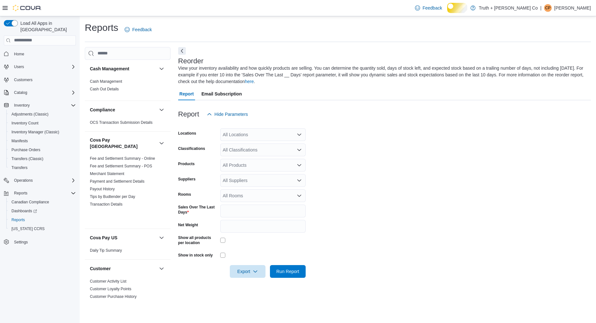
click at [299, 168] on icon "Open list of options" at bounding box center [299, 165] width 5 height 5
click at [344, 178] on form "Locations All Locations Classifications All Classifications Products All Produc…" at bounding box center [384, 199] width 413 height 157
click at [298, 183] on icon "Open list of options" at bounding box center [299, 180] width 5 height 5
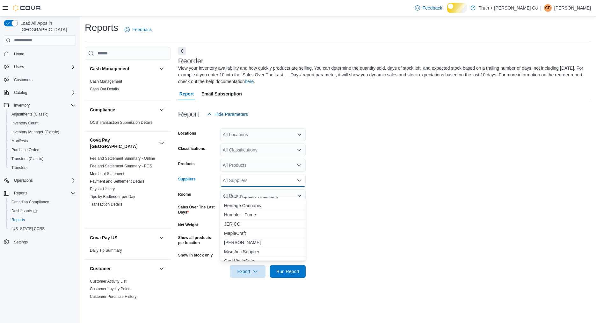
scroll to position [134, 0]
click at [340, 199] on form "Locations All Locations Classifications All Classifications Products All Produc…" at bounding box center [384, 199] width 413 height 157
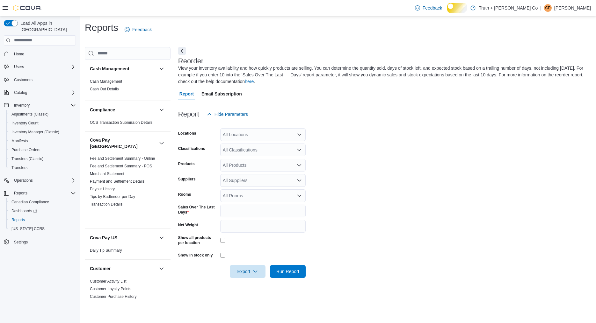
click at [288, 156] on div "All Classifications" at bounding box center [262, 150] width 85 height 13
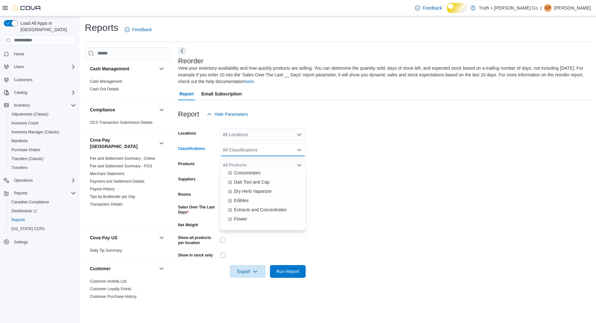
scroll to position [223, 0]
click at [246, 198] on span "Edibles" at bounding box center [241, 197] width 15 height 6
click at [281, 275] on span "Run Report" at bounding box center [287, 271] width 23 height 6
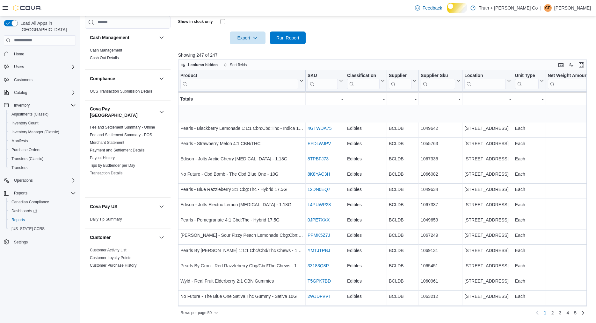
scroll to position [245, 0]
click at [216, 68] on span "1 column hidden" at bounding box center [202, 64] width 30 height 5
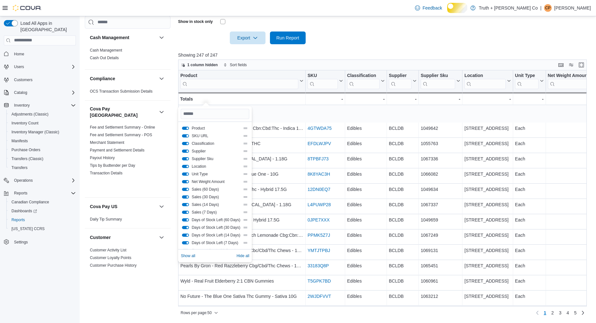
click at [185, 134] on button "SKU URL" at bounding box center [185, 135] width 7 height 3
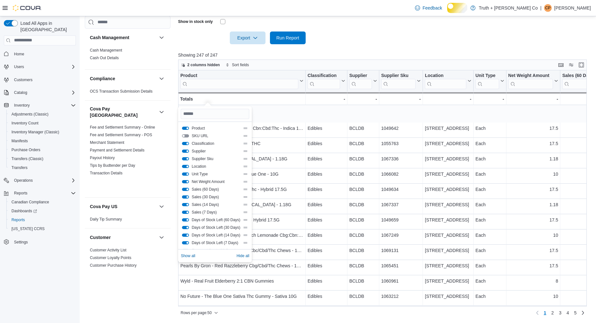
click at [185, 142] on button "Classification" at bounding box center [185, 143] width 7 height 3
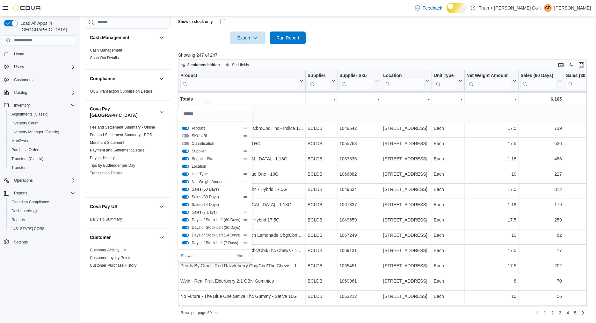
click at [184, 150] on button "Supplier" at bounding box center [185, 151] width 7 height 3
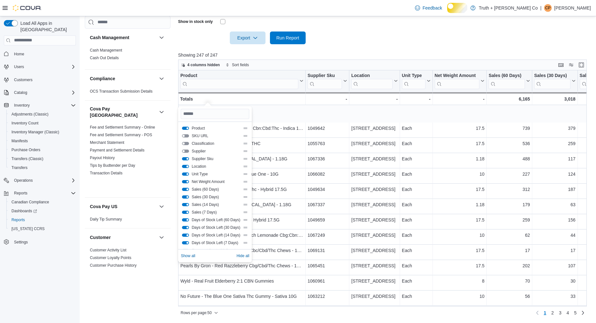
click at [185, 168] on button "Location" at bounding box center [185, 166] width 7 height 3
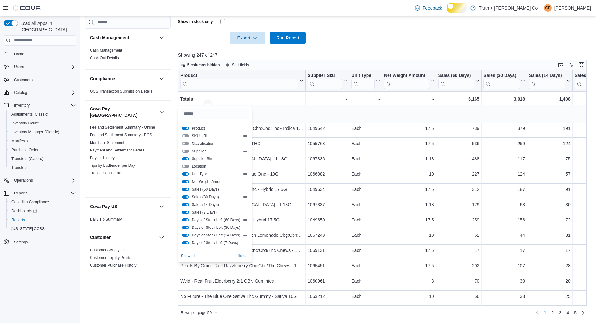
click at [184, 176] on button "Unit Type" at bounding box center [185, 174] width 7 height 3
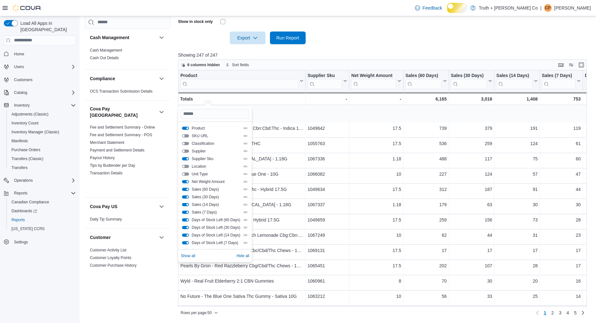
click at [184, 184] on button "Net Weight Amount" at bounding box center [185, 181] width 7 height 3
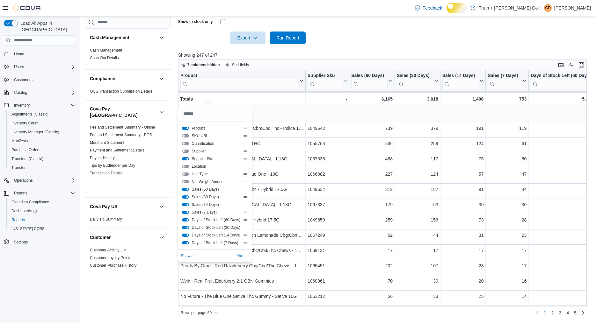
click at [185, 199] on button "Sales (30 Days)" at bounding box center [185, 197] width 7 height 3
click at [185, 206] on button "Sales (14 Days)" at bounding box center [185, 204] width 7 height 3
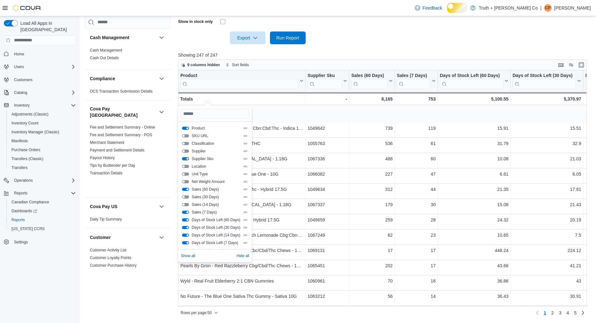
click at [184, 214] on button "Sales (7 Days)" at bounding box center [185, 212] width 7 height 3
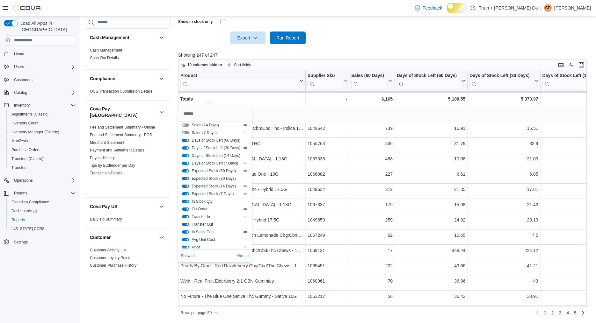
scroll to position [83, 0]
click at [184, 138] on button "Days of Stock Left (60 Days)" at bounding box center [185, 136] width 7 height 3
click at [185, 146] on button "Days of Stock Left (30 Days)" at bounding box center [185, 144] width 7 height 3
click at [184, 154] on button "Days of Stock Left (14 Days)" at bounding box center [185, 151] width 7 height 3
click at [184, 161] on button "Days of Stock Left (7 Days)" at bounding box center [185, 159] width 7 height 3
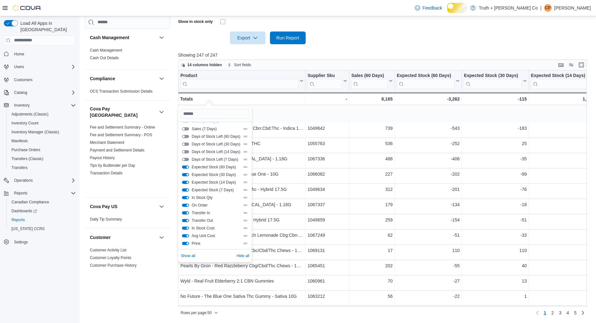
click at [184, 169] on button "Expected Stock (60 Days)" at bounding box center [185, 167] width 7 height 3
click at [185, 177] on div "Expected Stock (30 Days)" at bounding box center [215, 174] width 66 height 5
click at [184, 177] on button "Expected Stock (30 Days)" at bounding box center [185, 174] width 7 height 3
click at [185, 184] on button "Expected Stock (14 Days)" at bounding box center [185, 182] width 7 height 3
click at [185, 193] on div "Expected Stock (7 Days)" at bounding box center [215, 190] width 66 height 5
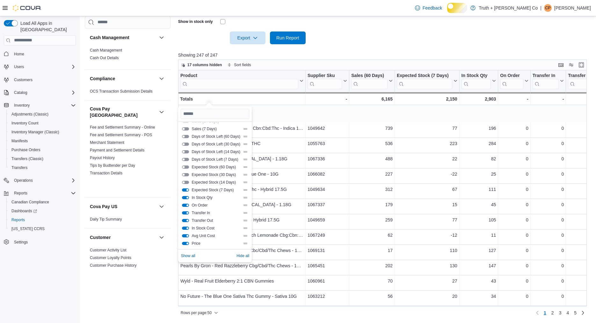
click at [185, 192] on button "Expected Stock (7 Days)" at bounding box center [185, 190] width 7 height 3
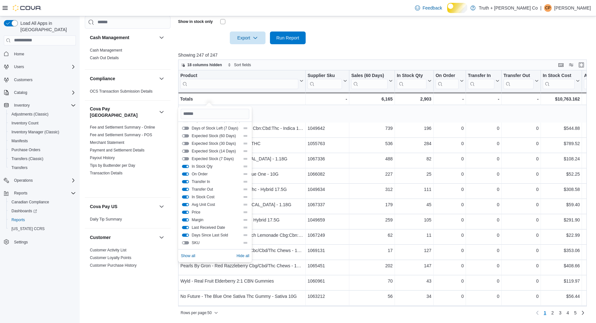
scroll to position [144, 0]
click at [352, 32] on div at bounding box center [384, 28] width 413 height 5
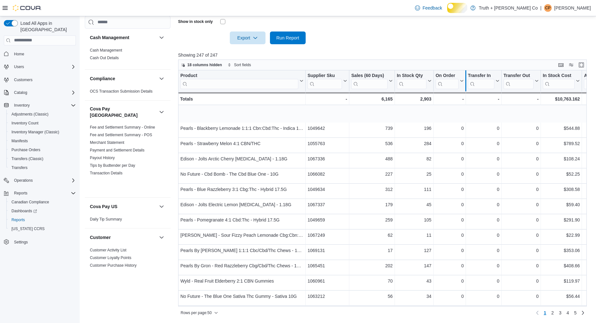
drag, startPoint x: 433, startPoint y: 98, endPoint x: 467, endPoint y: 99, distance: 33.5
click at [467, 99] on div "Product Click to view column header actions Supplier Sku Click to view column h…" at bounding box center [485, 87] width 615 height 35
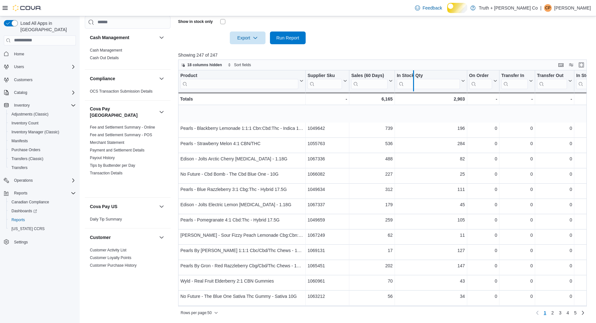
drag, startPoint x: 395, startPoint y: 97, endPoint x: 417, endPoint y: 97, distance: 21.4
click at [416, 91] on div at bounding box center [413, 80] width 5 height 21
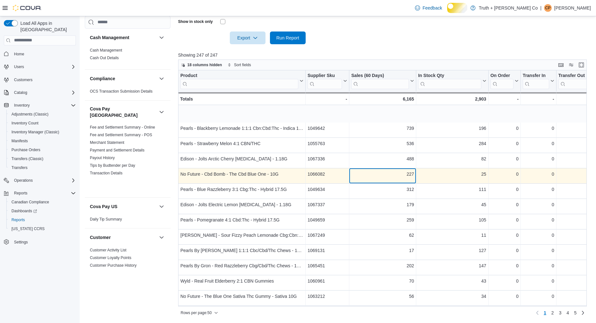
click at [392, 178] on div "227" at bounding box center [382, 174] width 63 height 8
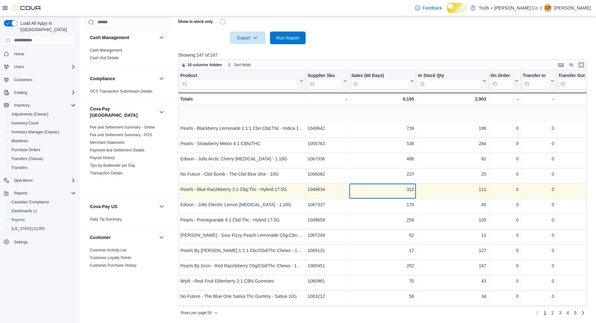
click at [398, 193] on div "312" at bounding box center [382, 190] width 63 height 8
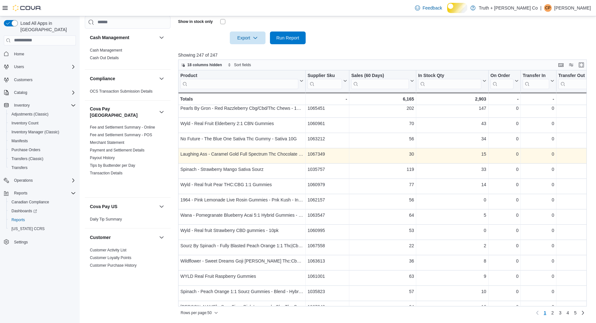
scroll to position [157, 0]
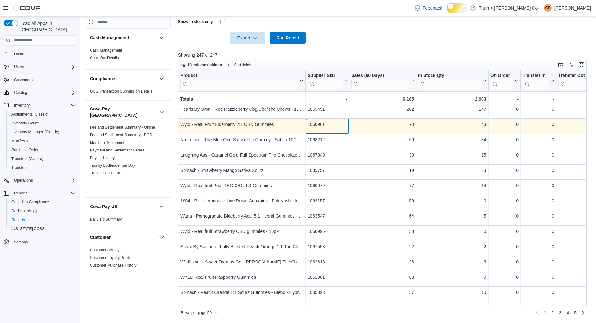
click at [327, 128] on div "1060961" at bounding box center [327, 125] width 40 height 8
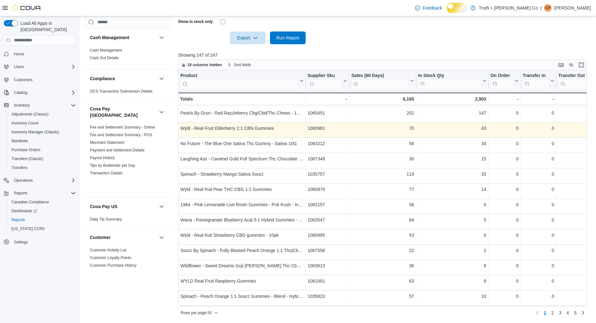
click at [327, 151] on div "Product Click to view column header actions Supplier Sku Click to view column h…" at bounding box center [382, 188] width 408 height 236
click at [328, 132] on div "1060961" at bounding box center [327, 129] width 40 height 8
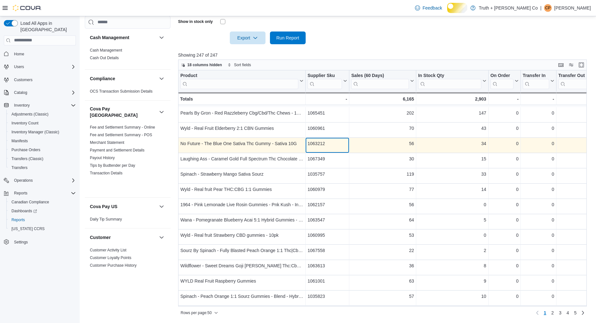
click at [324, 148] on div "1063212" at bounding box center [327, 144] width 40 height 8
copy div "1063212"
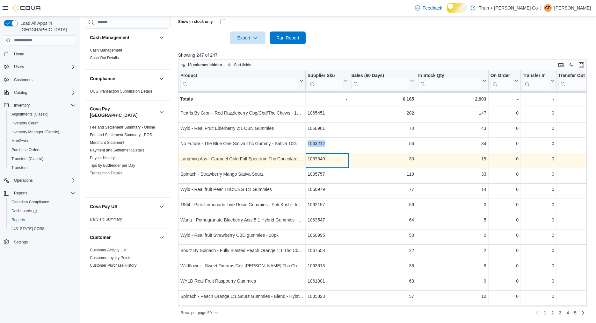
click at [327, 163] on div "1067349" at bounding box center [327, 159] width 40 height 8
copy div "1067349"
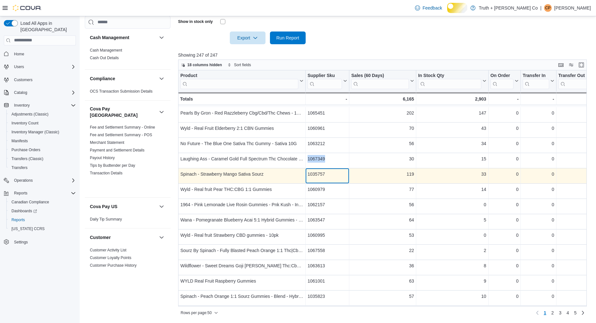
click at [325, 178] on div "1035757" at bounding box center [327, 174] width 40 height 8
copy div "1035757"
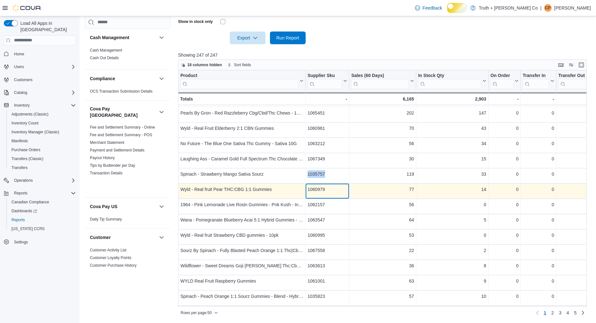
click at [328, 193] on div "1060979" at bounding box center [327, 190] width 40 height 8
click at [329, 193] on div "1060979" at bounding box center [327, 190] width 40 height 8
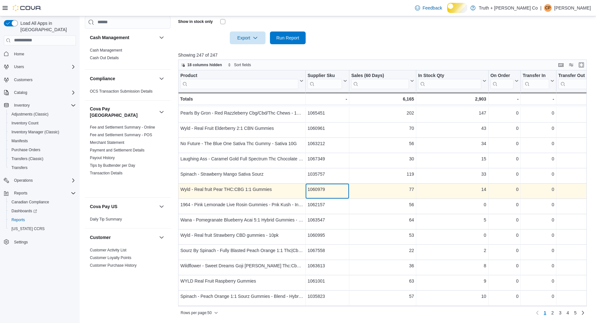
click at [329, 193] on div "1060979" at bounding box center [327, 190] width 40 height 8
copy div "1060979"
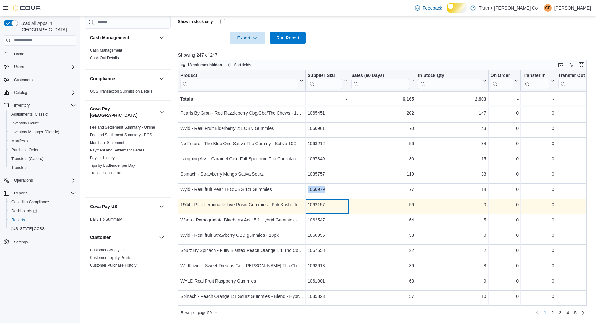
click at [320, 209] on div "1062157" at bounding box center [327, 205] width 40 height 8
copy div "1062157"
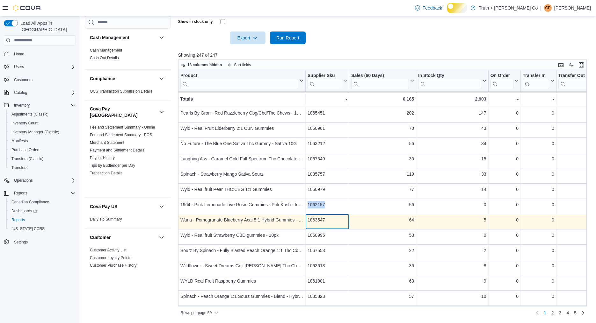
click at [321, 224] on div "1063547" at bounding box center [327, 220] width 40 height 8
copy div "1063547"
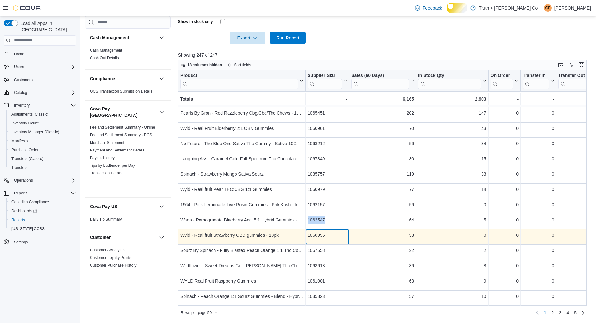
click at [329, 239] on div "1060995" at bounding box center [327, 236] width 40 height 8
copy div "1060995"
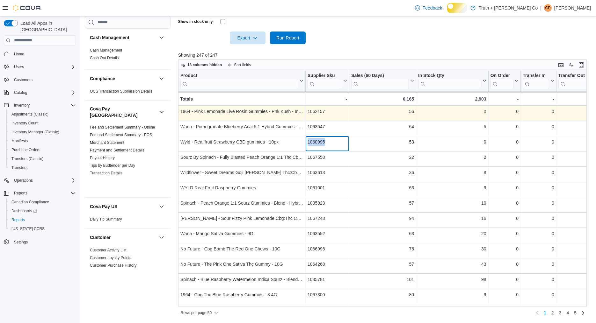
scroll to position [247, 0]
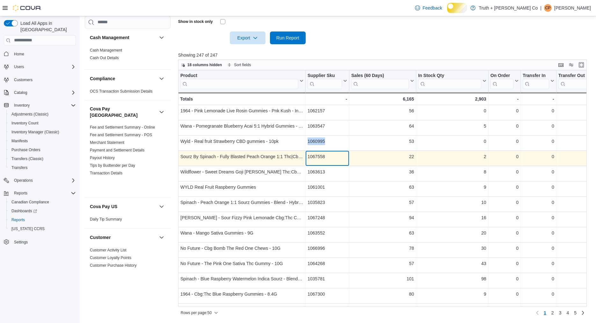
click at [327, 161] on div "1067558" at bounding box center [327, 157] width 40 height 8
copy div "1067558"
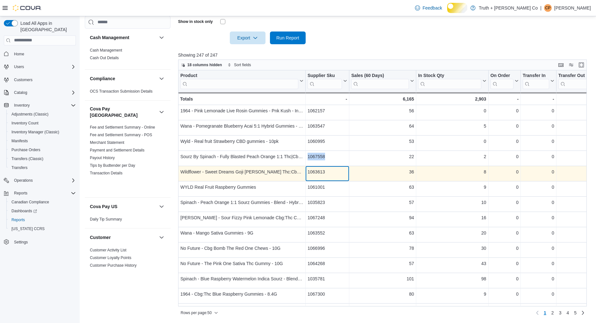
click at [329, 176] on div "1063613" at bounding box center [327, 172] width 40 height 8
copy div "1063613"
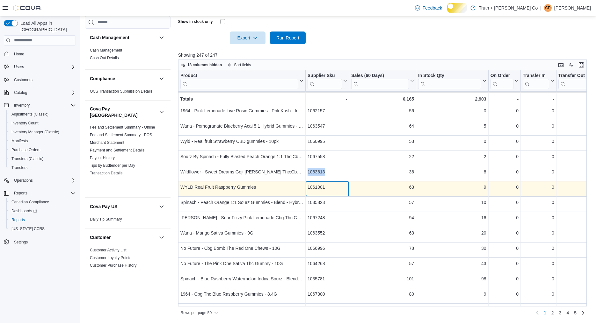
click at [330, 191] on div "1061001" at bounding box center [327, 188] width 40 height 8
copy div "1061001"
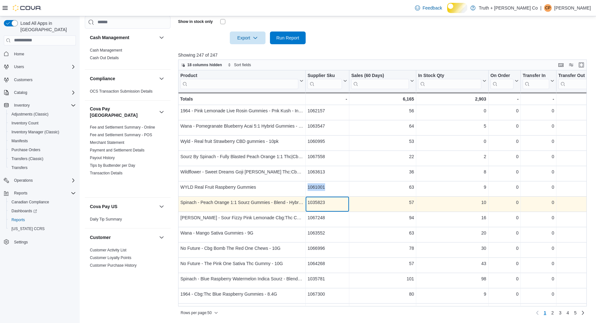
click at [323, 206] on div "1035823" at bounding box center [327, 203] width 40 height 8
click at [322, 206] on div "1035823" at bounding box center [327, 203] width 40 height 8
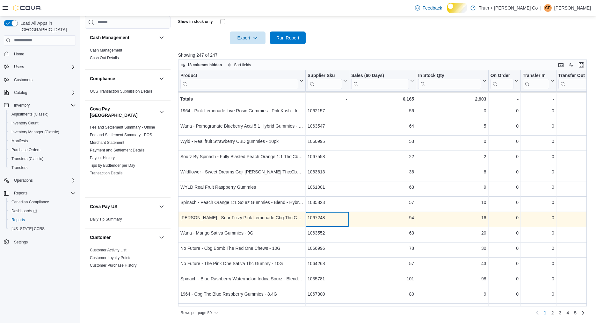
click at [325, 222] on div "1067248" at bounding box center [327, 218] width 40 height 8
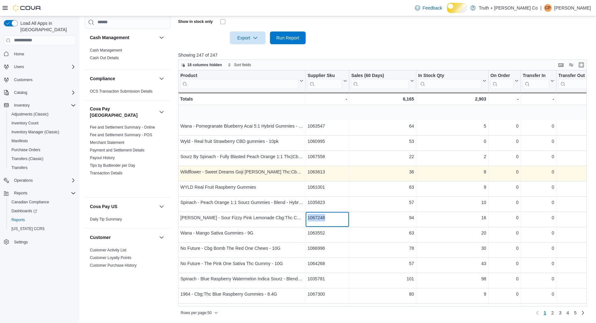
scroll to position [271, 0]
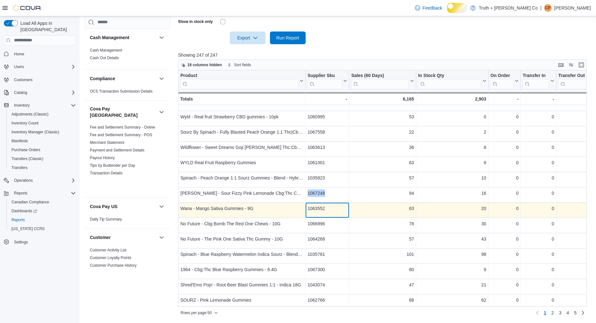
click at [324, 213] on div "1063552" at bounding box center [327, 209] width 40 height 8
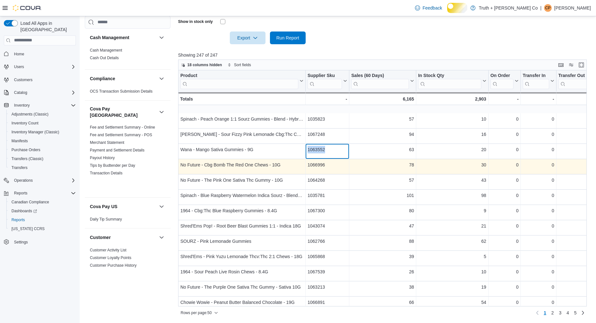
scroll to position [337, 0]
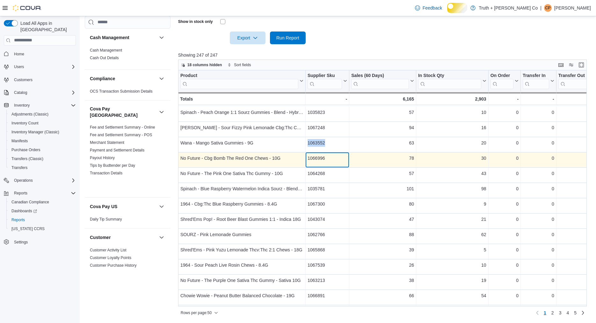
click at [323, 162] on div "1066996" at bounding box center [327, 159] width 40 height 8
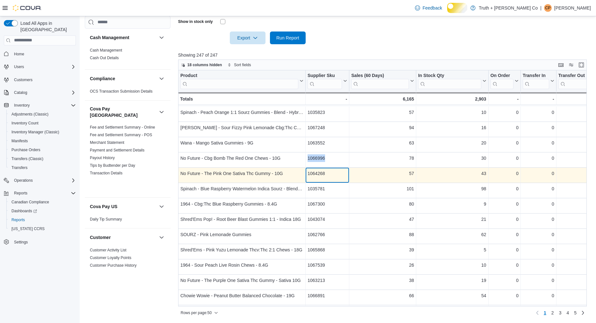
click at [319, 177] on div "1064268" at bounding box center [327, 174] width 40 height 8
click at [318, 177] on div "1064268" at bounding box center [327, 174] width 40 height 8
click at [333, 177] on div "1064268" at bounding box center [327, 174] width 40 height 8
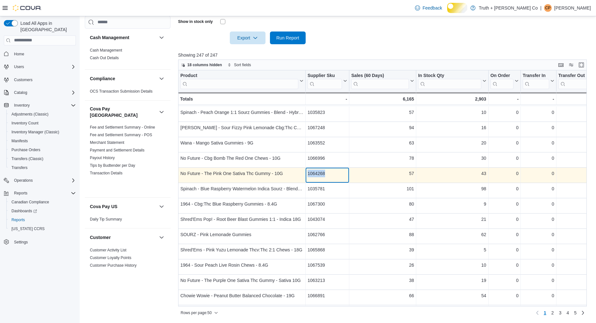
click at [333, 177] on div "1064268" at bounding box center [327, 174] width 40 height 8
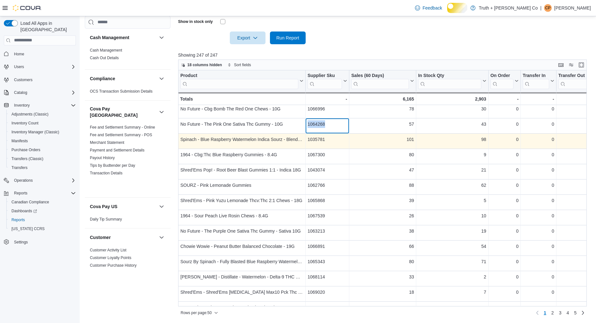
scroll to position [387, 0]
click at [325, 142] on div "1035781" at bounding box center [327, 139] width 40 height 8
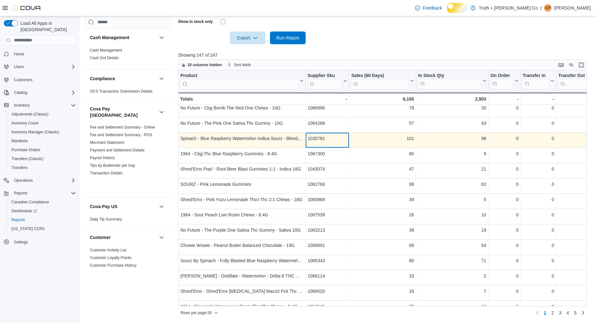
click at [324, 142] on div "1035781" at bounding box center [327, 139] width 40 height 8
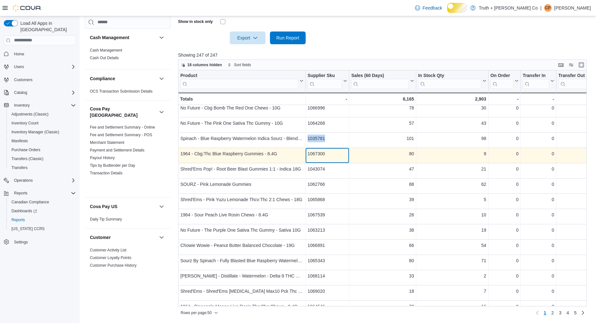
click at [328, 158] on div "1067300" at bounding box center [327, 154] width 40 height 8
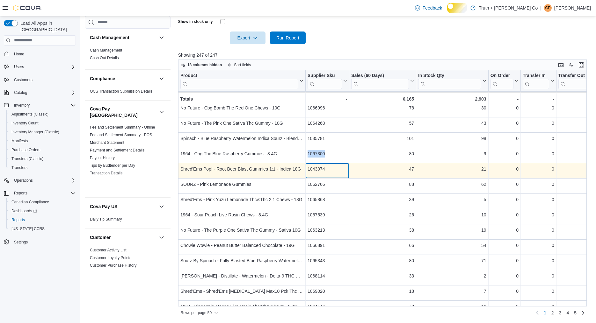
click at [330, 173] on div "1043074" at bounding box center [327, 169] width 40 height 8
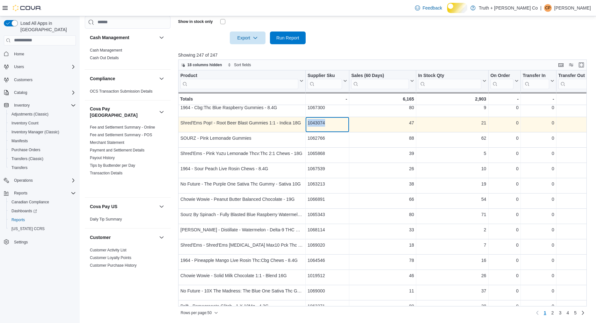
scroll to position [441, 0]
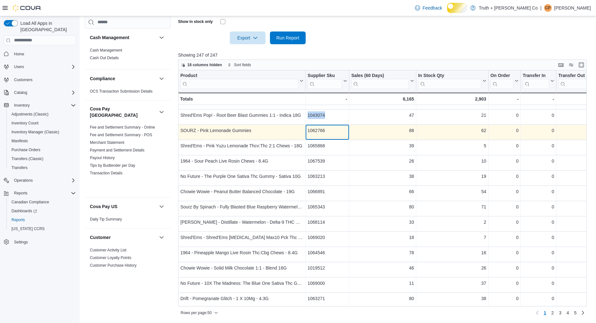
click at [324, 134] on div "1062766" at bounding box center [327, 131] width 40 height 8
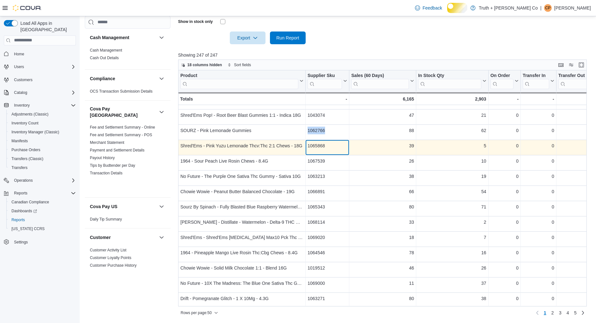
click at [331, 150] on div "1065868" at bounding box center [327, 146] width 40 height 8
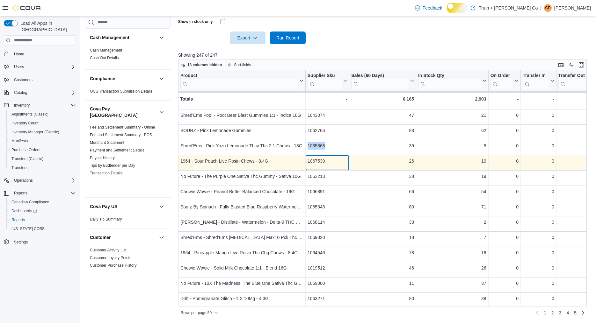
click at [327, 165] on div "1067539" at bounding box center [327, 161] width 40 height 8
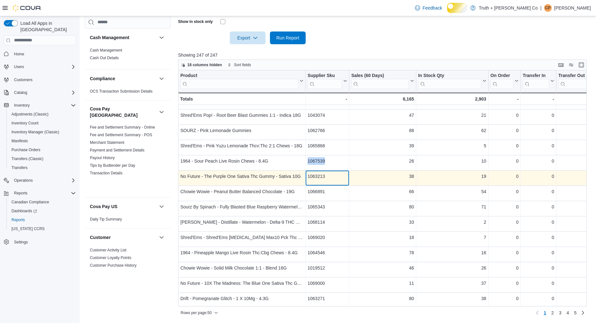
click at [321, 180] on div "1063213" at bounding box center [327, 177] width 40 height 8
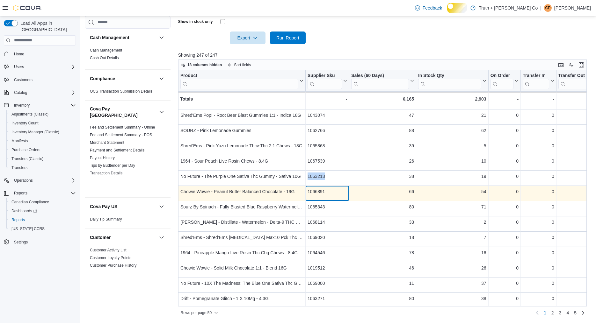
click at [325, 196] on div "1066891" at bounding box center [327, 192] width 40 height 8
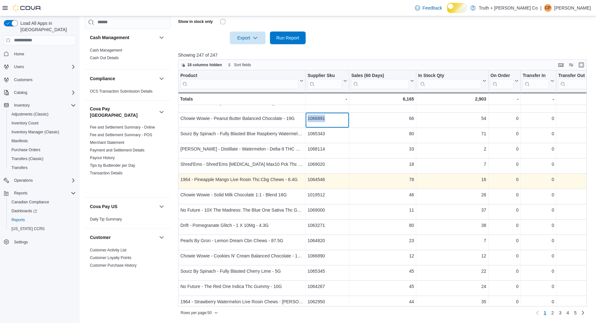
scroll to position [513, 0]
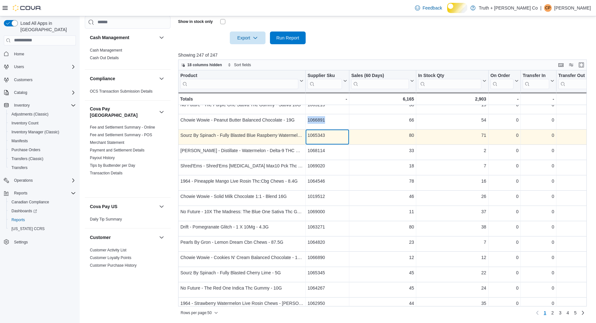
click at [330, 139] on div "1065343" at bounding box center [327, 136] width 40 height 8
click at [329, 139] on div "1065343" at bounding box center [327, 136] width 40 height 8
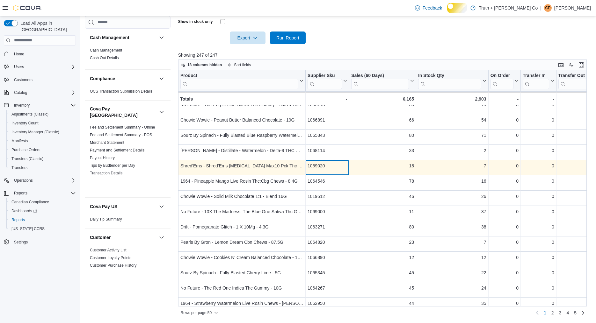
click at [327, 170] on div "1069020" at bounding box center [327, 166] width 40 height 8
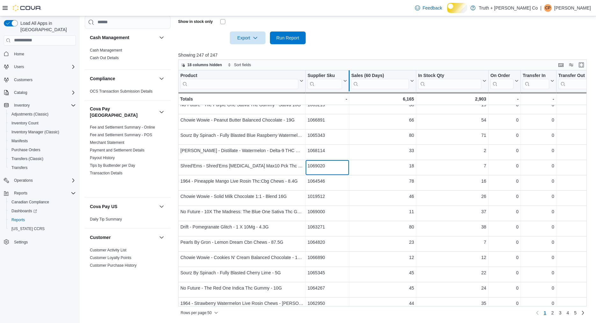
drag, startPoint x: 305, startPoint y: 98, endPoint x: 348, endPoint y: 99, distance: 42.4
click at [348, 99] on div "Product Click to view column header actions Supplier Sku Click to view column h…" at bounding box center [513, 87] width 670 height 35
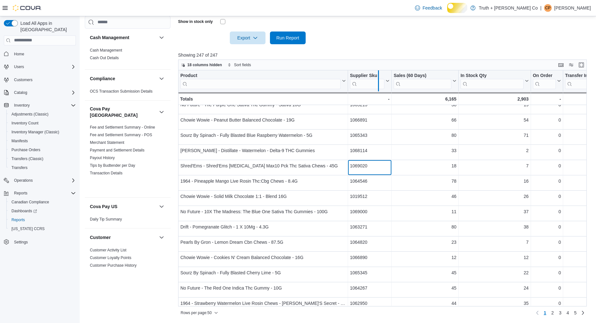
drag, startPoint x: 348, startPoint y: 99, endPoint x: 384, endPoint y: 98, distance: 36.0
click at [381, 91] on div at bounding box center [378, 80] width 5 height 21
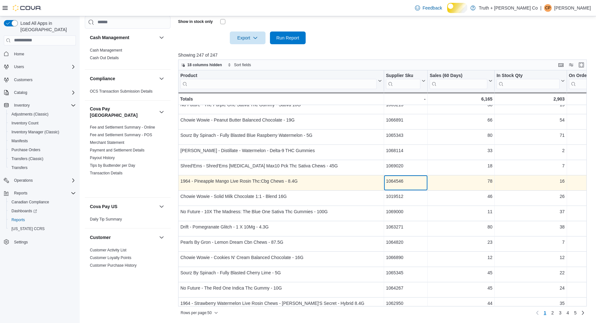
click at [405, 185] on div "1064546" at bounding box center [406, 181] width 40 height 8
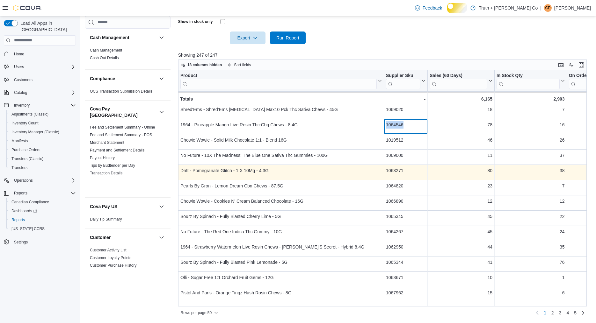
scroll to position [581, 0]
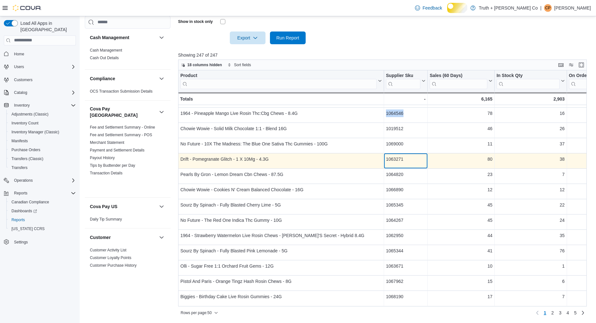
click at [405, 163] on div "1063271" at bounding box center [406, 159] width 40 height 8
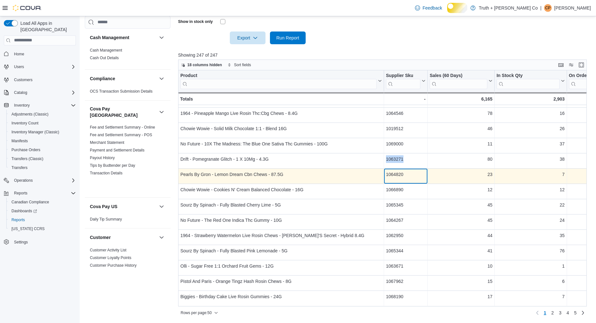
click at [403, 178] on div "1064820" at bounding box center [406, 175] width 40 height 8
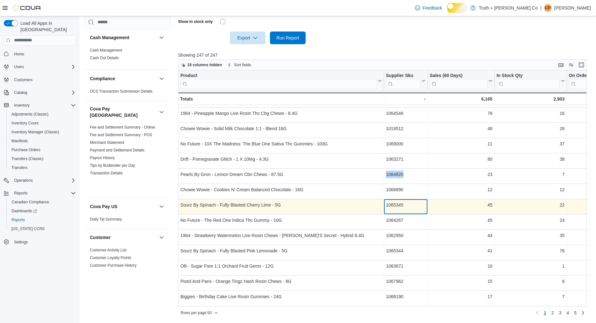
click at [402, 209] on div "1065345" at bounding box center [406, 205] width 40 height 8
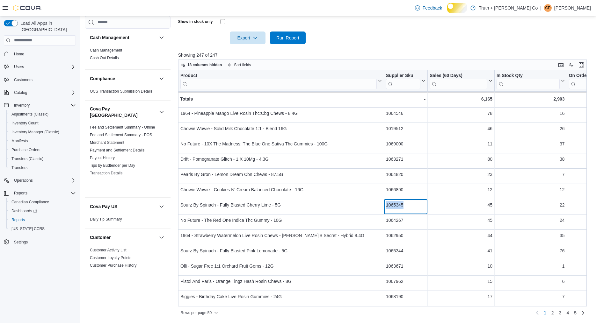
scroll to position [268, 0]
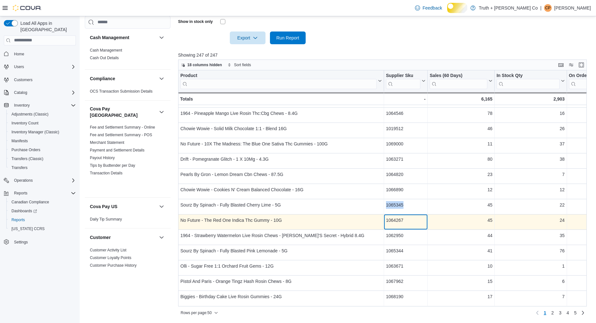
click at [404, 221] on div "1064267" at bounding box center [406, 221] width 40 height 8
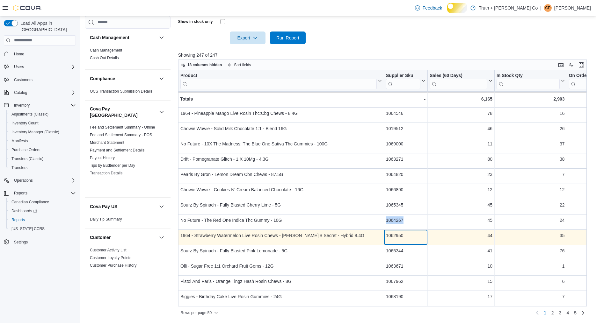
click at [405, 240] on div "1062950" at bounding box center [406, 236] width 40 height 8
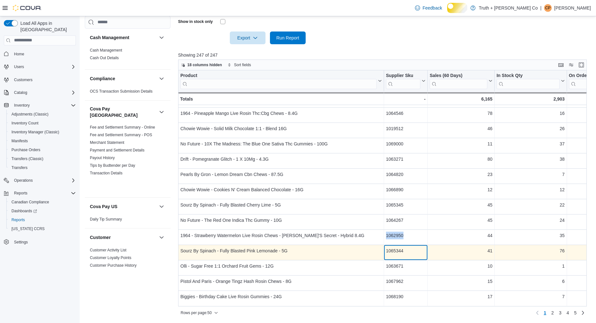
click at [402, 254] on div "1065344" at bounding box center [406, 251] width 40 height 8
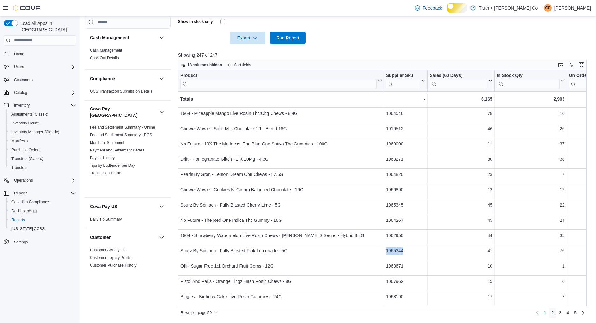
click at [551, 313] on span "2" at bounding box center [552, 313] width 3 height 6
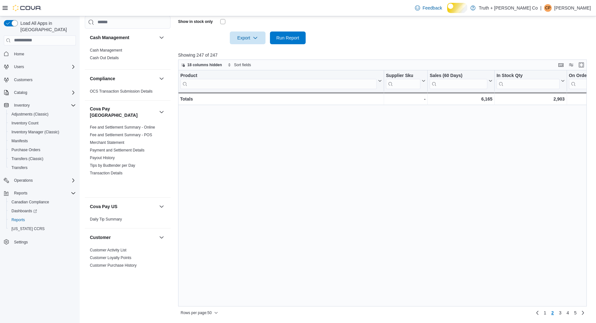
scroll to position [0, 0]
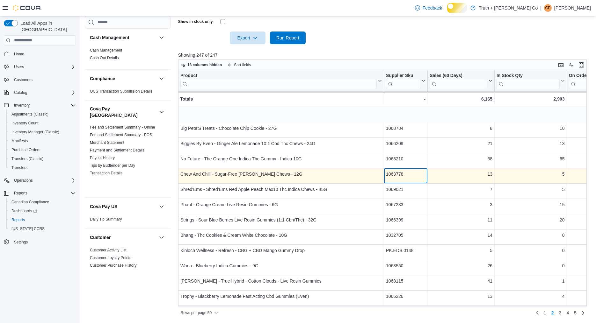
click at [405, 177] on div "1063778" at bounding box center [406, 174] width 40 height 8
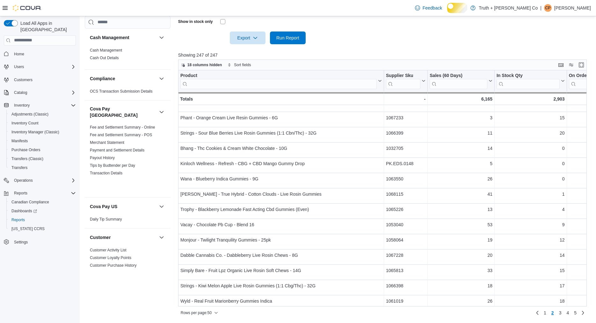
scroll to position [88, 0]
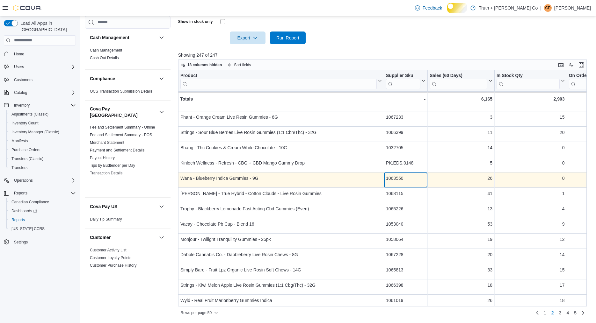
click at [401, 182] on div "1063550" at bounding box center [406, 179] width 40 height 8
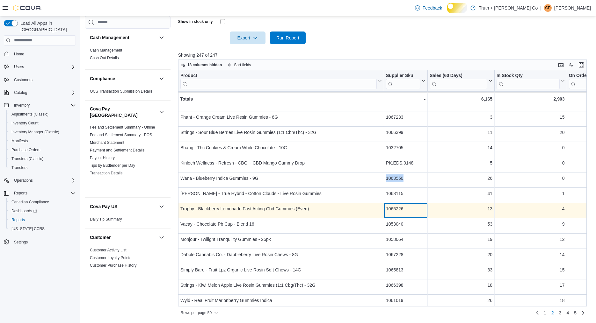
click at [408, 211] on div "1065226" at bounding box center [406, 209] width 40 height 8
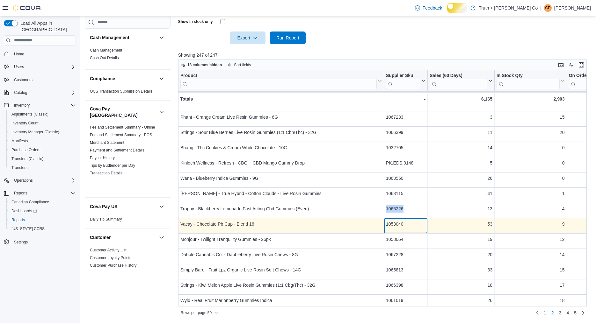
click at [399, 228] on div "1053040" at bounding box center [406, 224] width 40 height 8
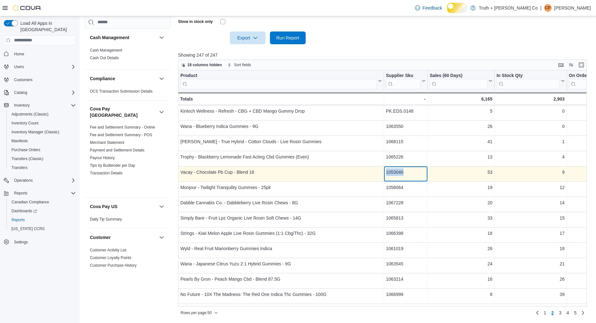
scroll to position [141, 0]
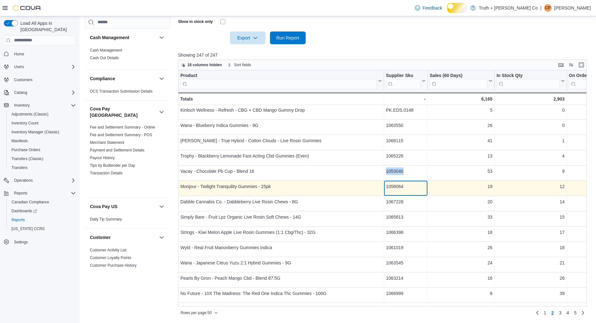
click at [398, 189] on div "1058064" at bounding box center [406, 187] width 40 height 8
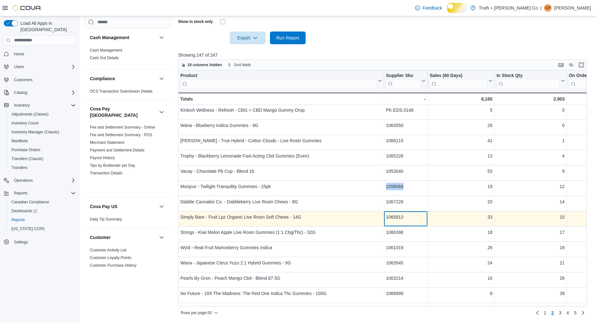
click at [404, 221] on div "1065813" at bounding box center [406, 217] width 40 height 8
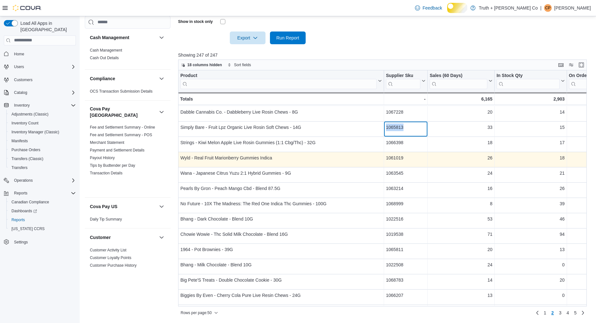
scroll to position [231, 0]
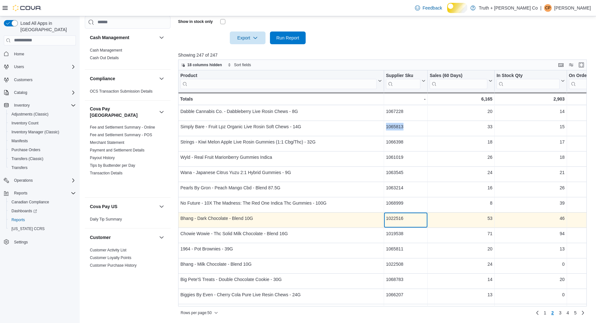
click at [401, 222] on div "1022516" at bounding box center [406, 219] width 40 height 8
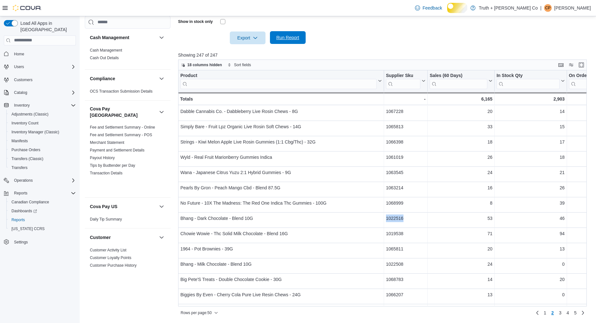
click at [302, 32] on button "Run Report" at bounding box center [288, 37] width 36 height 13
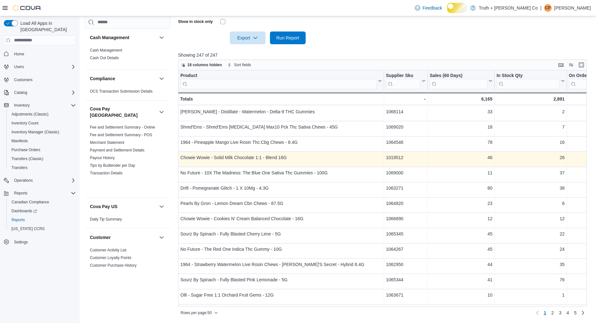
scroll to position [552, 0]
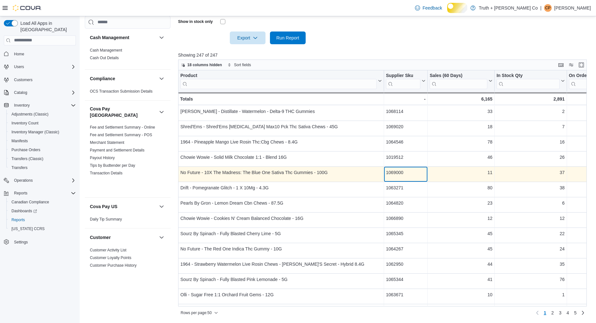
click at [401, 174] on div "1069000" at bounding box center [406, 173] width 40 height 8
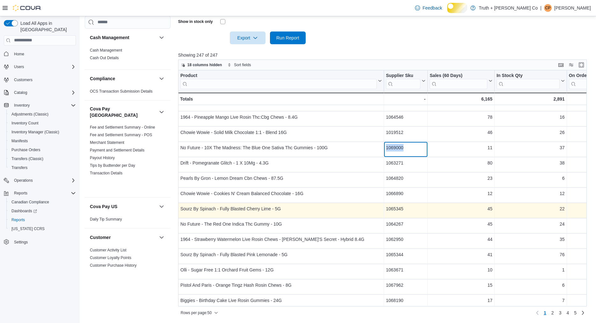
scroll to position [581, 0]
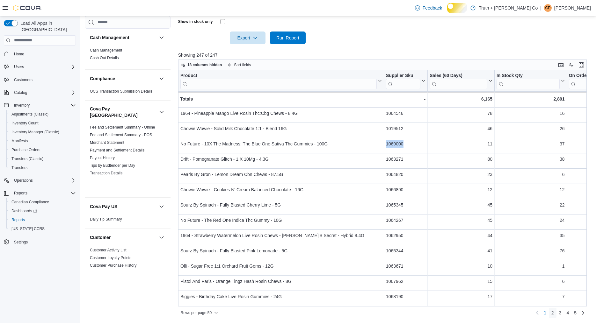
click at [549, 314] on link "2" at bounding box center [553, 313] width 8 height 10
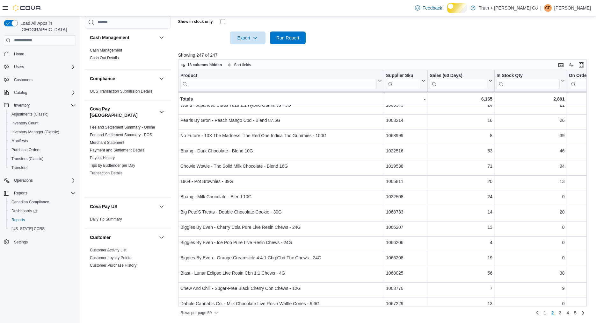
scroll to position [299, 0]
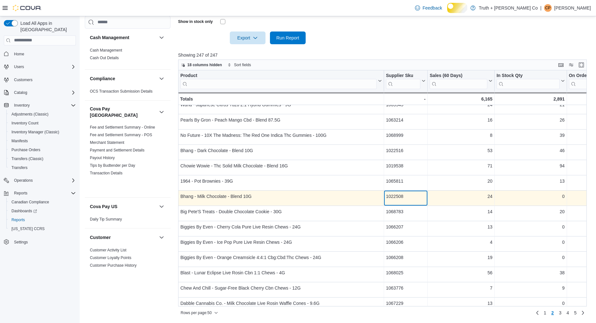
click at [404, 199] on div "1022508" at bounding box center [406, 197] width 40 height 8
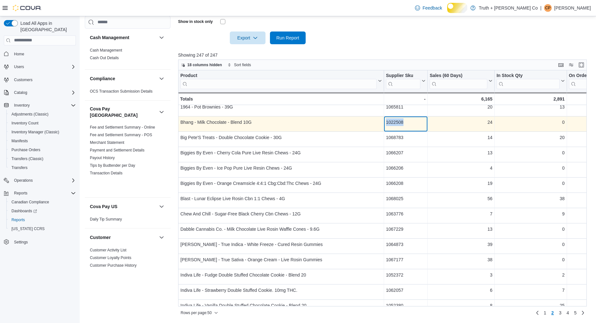
scroll to position [378, 0]
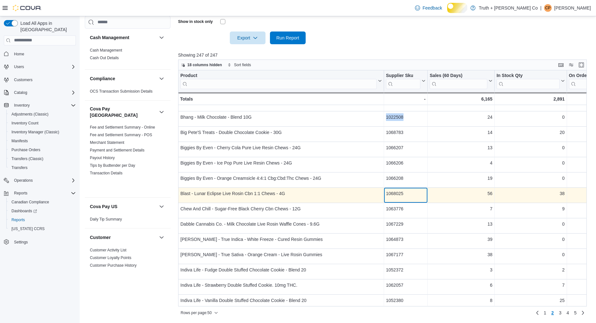
click at [397, 197] on div "1068025" at bounding box center [406, 194] width 40 height 8
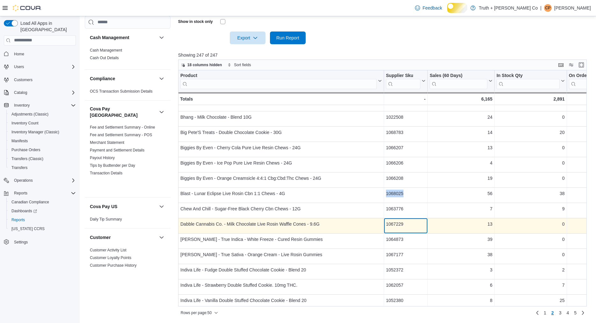
click at [399, 228] on div "1067229" at bounding box center [406, 224] width 40 height 8
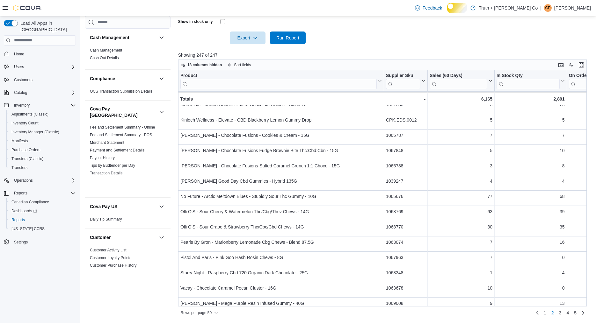
scroll to position [581, 0]
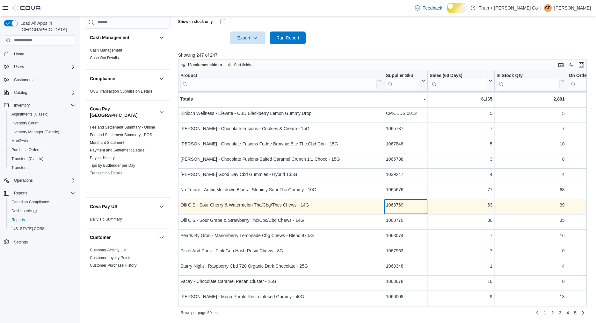
click at [399, 209] on div "1068769" at bounding box center [406, 205] width 40 height 8
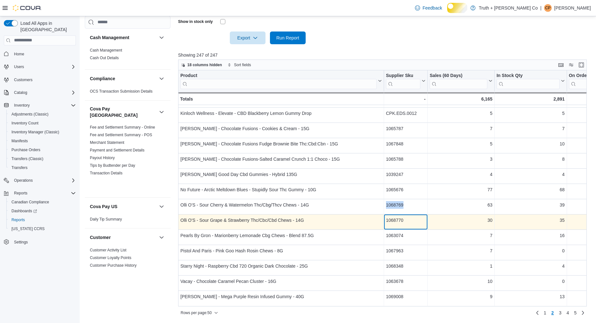
click at [407, 223] on div "1068770" at bounding box center [406, 221] width 40 height 8
click at [444, 224] on div "30" at bounding box center [461, 221] width 63 height 8
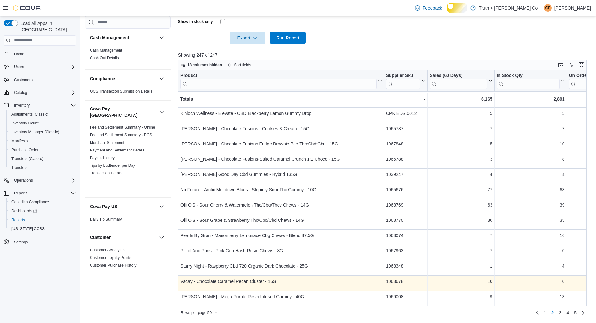
click at [405, 285] on div "1063678" at bounding box center [406, 282] width 40 height 8
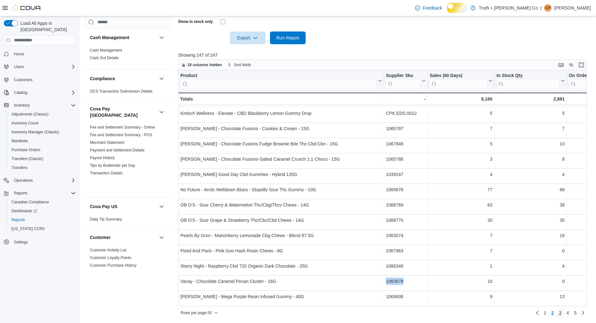
click at [559, 313] on span "3" at bounding box center [560, 313] width 3 height 6
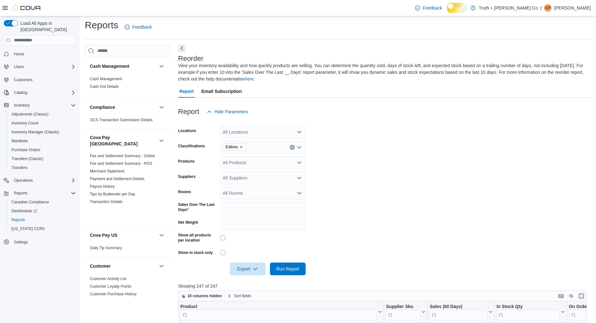
scroll to position [0, 0]
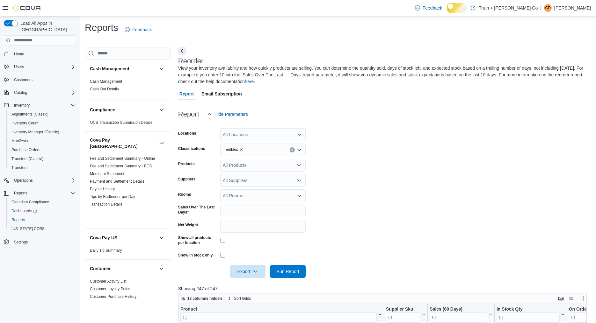
click at [292, 151] on icon "Clear input" at bounding box center [292, 150] width 3 height 3
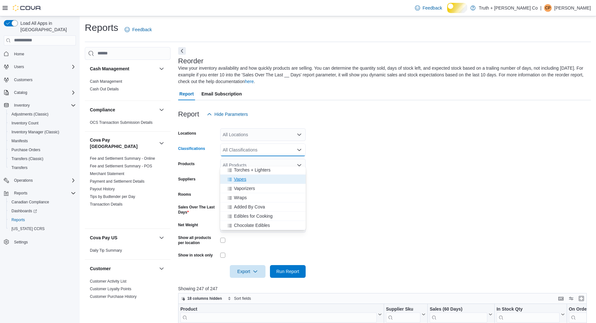
click at [246, 176] on span "Vapes" at bounding box center [240, 179] width 12 height 6
click at [280, 275] on span "Run Report" at bounding box center [287, 271] width 23 height 6
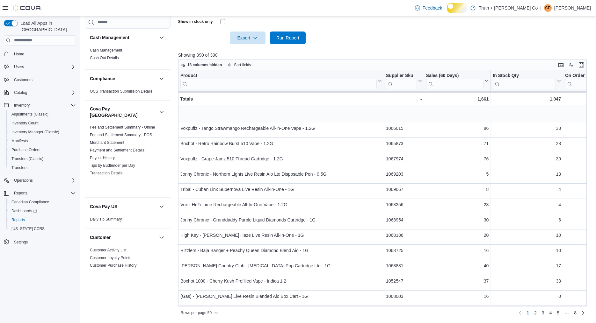
scroll to position [258, 0]
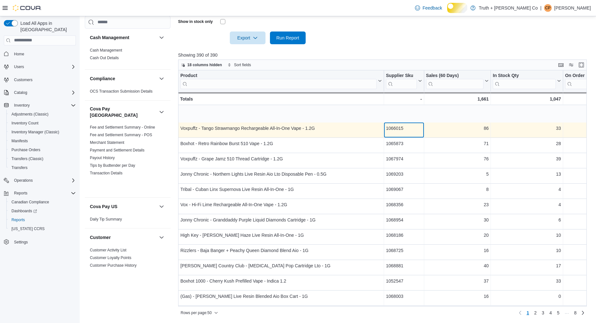
click at [400, 132] on div "1066015" at bounding box center [404, 129] width 36 height 8
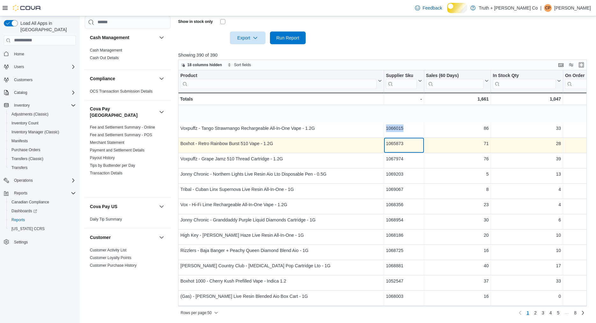
click at [406, 148] on div "1065873" at bounding box center [404, 144] width 36 height 8
click at [400, 148] on div "1065873" at bounding box center [404, 144] width 36 height 8
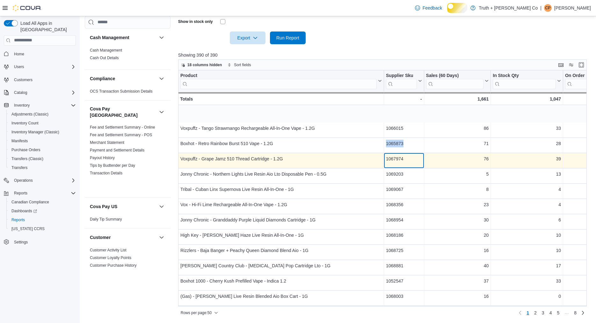
click at [404, 163] on div "1067974" at bounding box center [404, 159] width 36 height 8
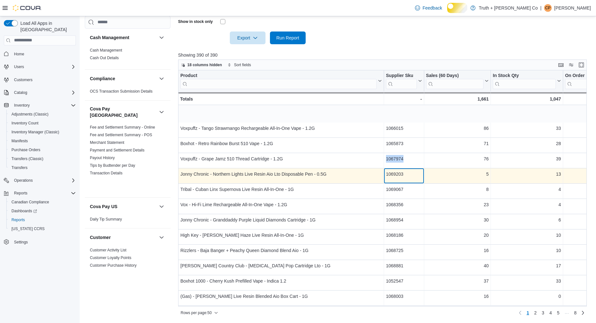
click at [409, 178] on div "1069203" at bounding box center [404, 174] width 36 height 8
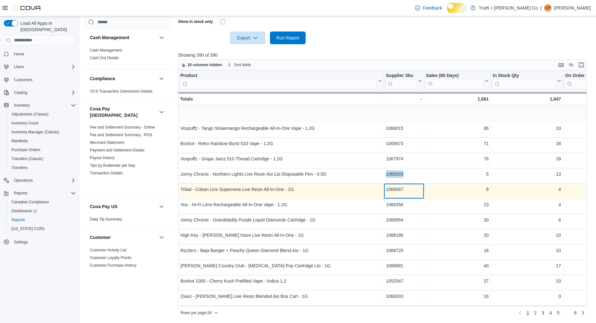
click at [401, 193] on div "1069067" at bounding box center [404, 190] width 36 height 8
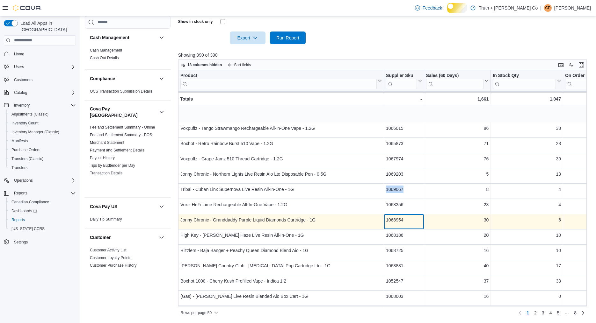
click at [410, 224] on div "1068954" at bounding box center [404, 220] width 36 height 8
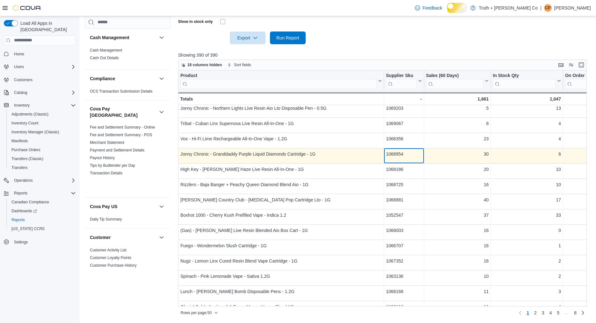
scroll to position [69, 0]
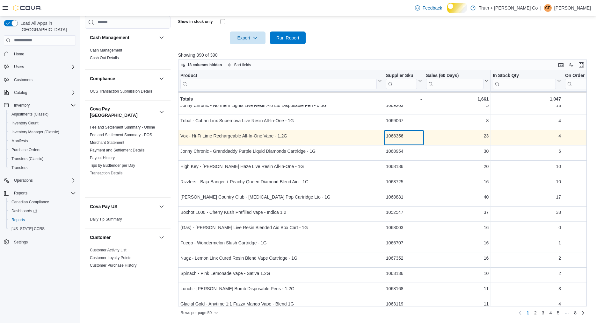
click at [406, 140] on div "1068356" at bounding box center [404, 136] width 36 height 8
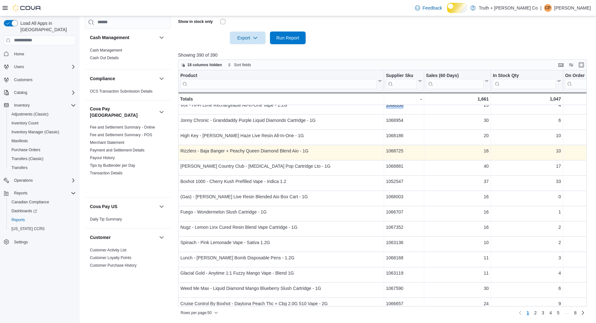
scroll to position [113, 0]
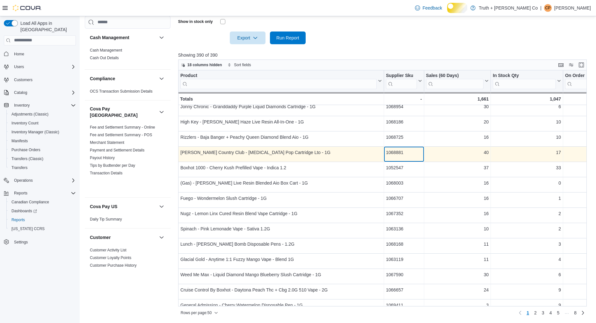
click at [402, 156] on div "1068881" at bounding box center [404, 153] width 36 height 8
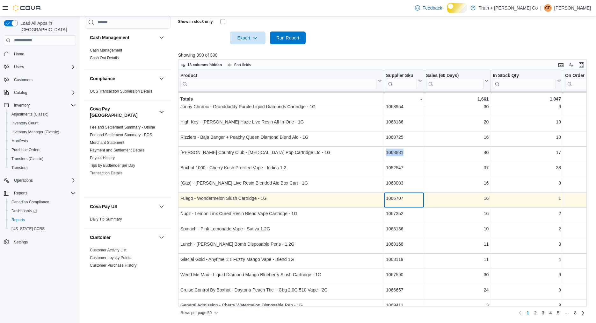
click at [406, 202] on div "1066707" at bounding box center [404, 199] width 36 height 8
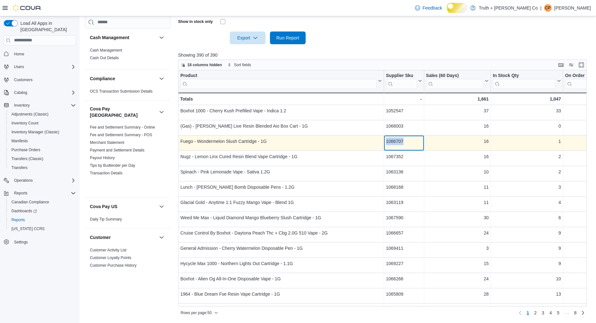
scroll to position [184, 0]
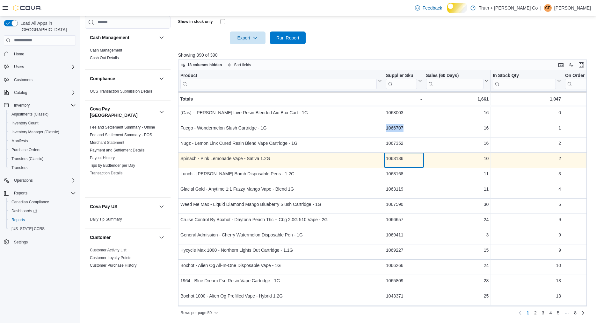
click at [403, 163] on div "1063136" at bounding box center [404, 159] width 36 height 8
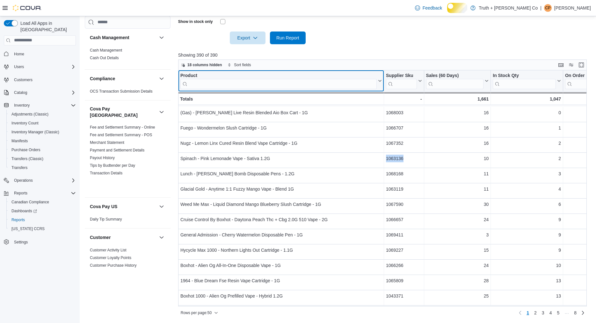
click at [219, 89] on input "search" at bounding box center [278, 84] width 196 height 10
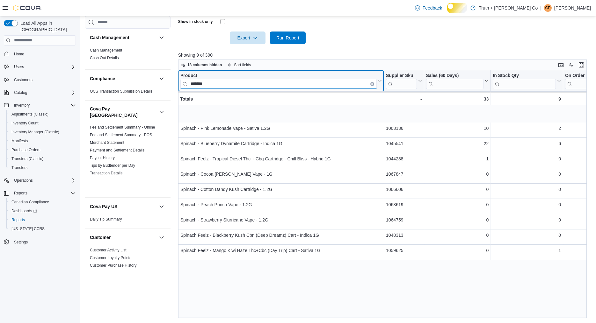
scroll to position [0, 0]
type input "*******"
click at [372, 84] on icon "Clear input" at bounding box center [372, 83] width 1 height 1
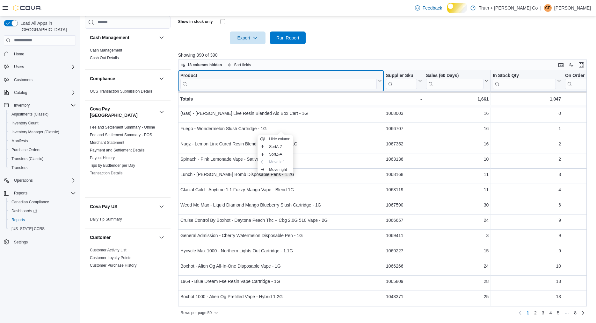
scroll to position [185, 0]
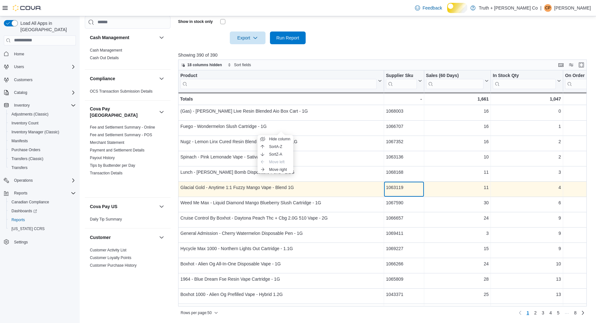
click at [407, 191] on div "1063119" at bounding box center [404, 188] width 36 height 8
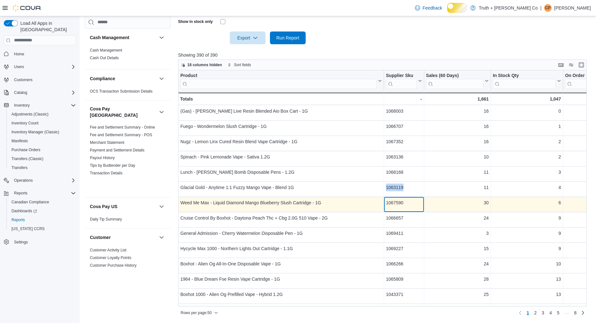
click at [395, 207] on div "1067590" at bounding box center [404, 203] width 36 height 8
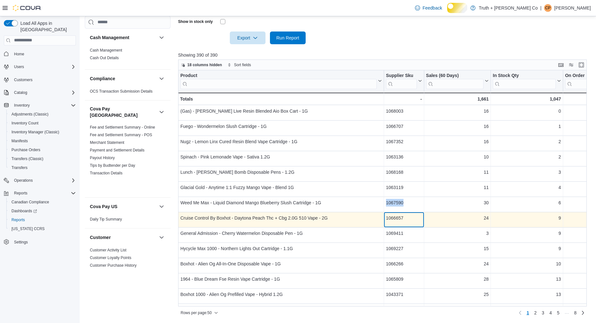
click at [402, 222] on div "1066657" at bounding box center [404, 218] width 36 height 8
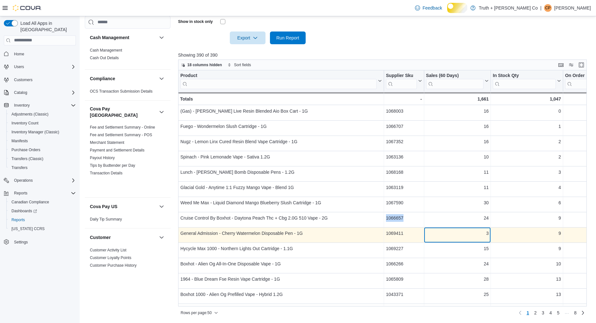
click at [448, 243] on div "3 - Sales (60 Days), column 3, row 20" at bounding box center [457, 235] width 67 height 15
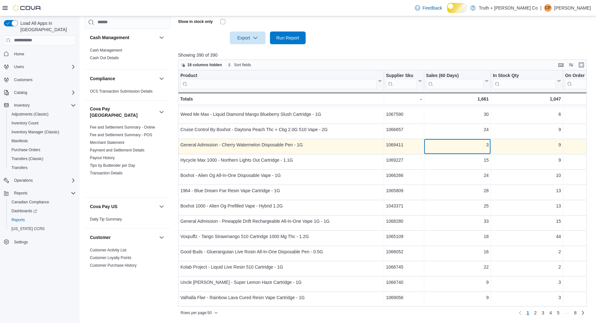
scroll to position [278, 0]
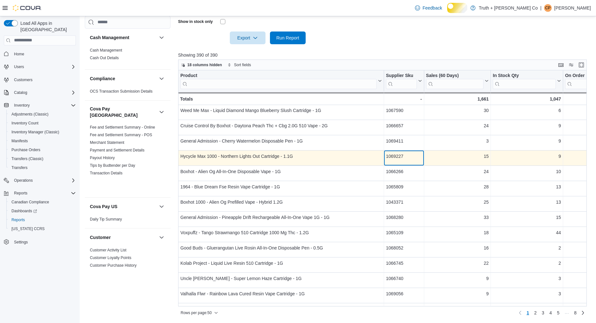
click at [404, 160] on div "1069227" at bounding box center [404, 157] width 36 height 8
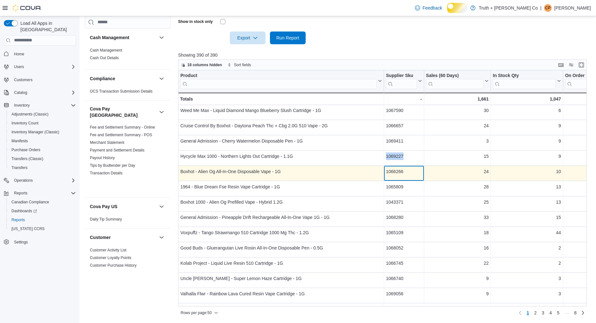
click at [406, 176] on div "1066266" at bounding box center [404, 172] width 36 height 8
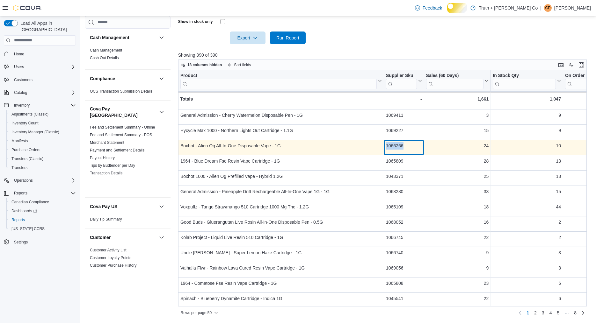
scroll to position [327, 0]
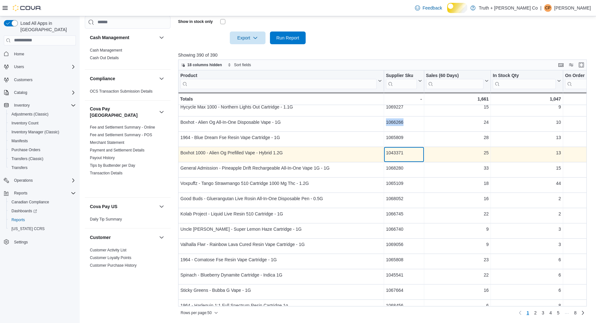
click at [400, 157] on div "1043371" at bounding box center [404, 153] width 36 height 8
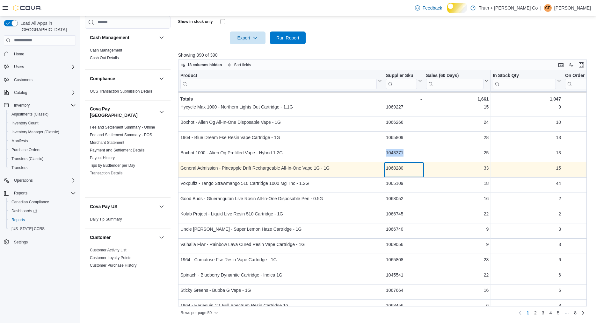
click at [405, 172] on div "1068280" at bounding box center [404, 168] width 36 height 8
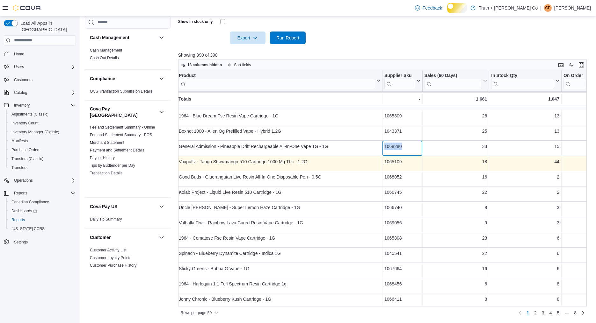
scroll to position [363, 1]
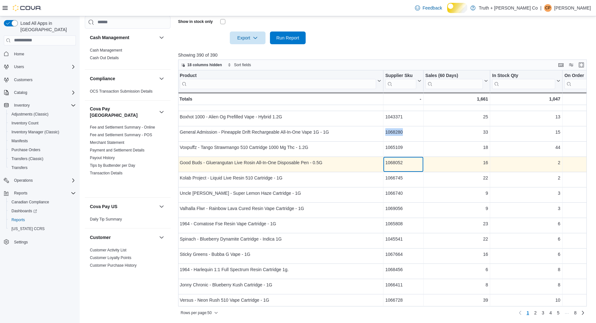
click at [408, 167] on div "1068052" at bounding box center [403, 163] width 36 height 8
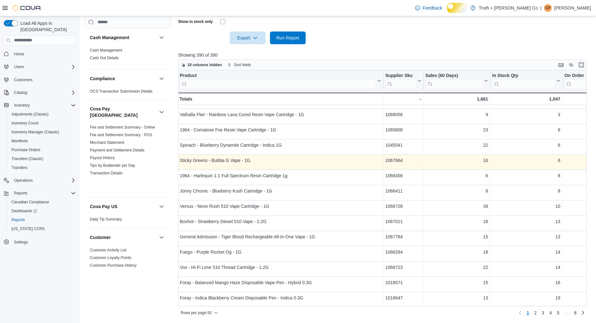
scroll to position [464, 1]
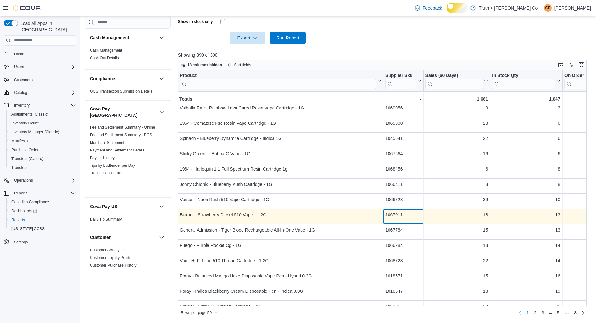
click at [407, 219] on div "1067011" at bounding box center [403, 215] width 36 height 8
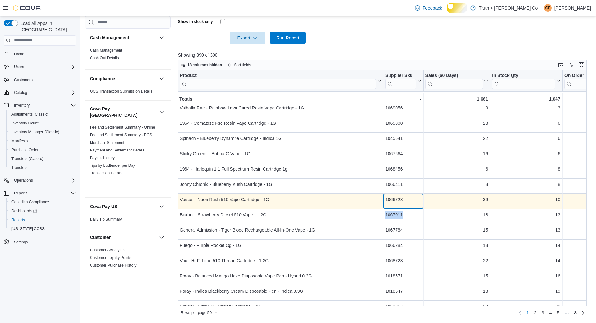
click at [402, 204] on div "1066728" at bounding box center [403, 200] width 36 height 8
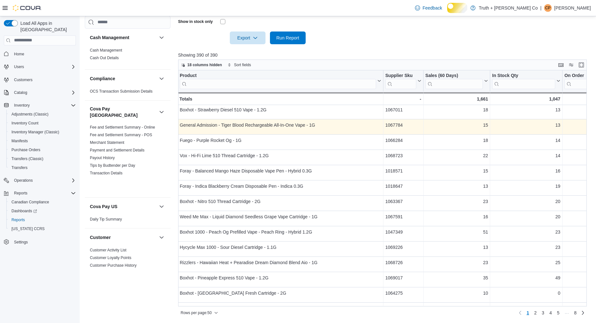
scroll to position [581, 1]
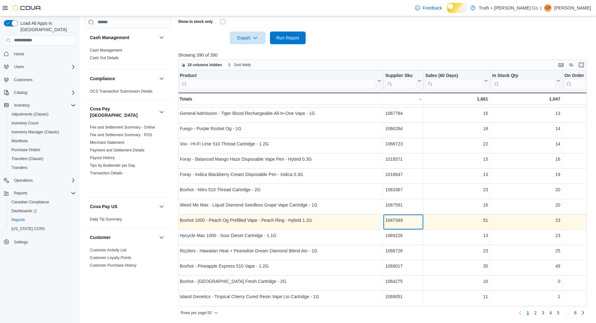
click at [401, 224] on div "1047349" at bounding box center [403, 221] width 36 height 8
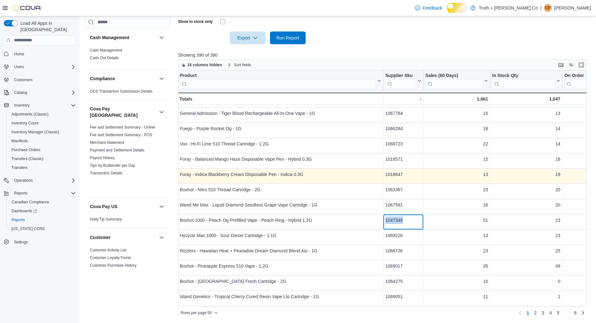
scroll to position [268, 0]
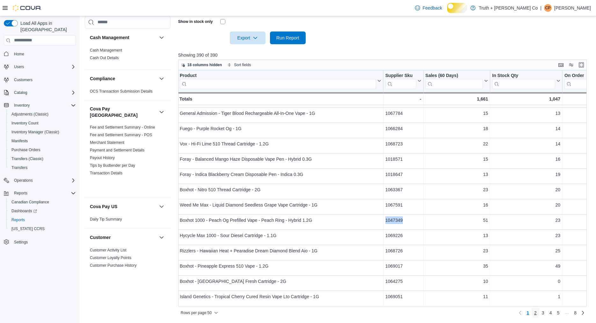
click at [534, 311] on span "2" at bounding box center [535, 313] width 3 height 6
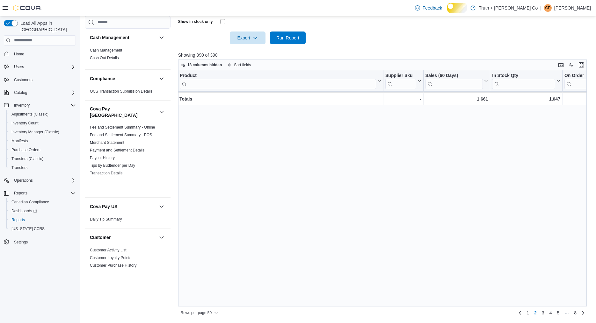
scroll to position [0, 0]
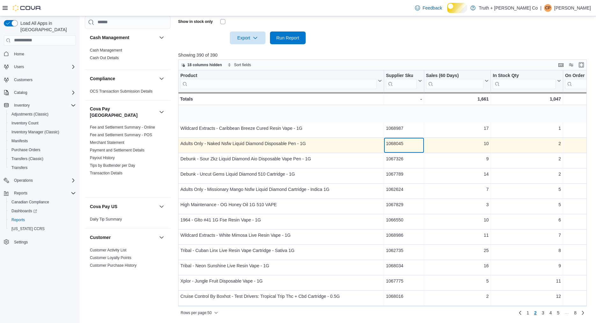
click at [398, 147] on div "1068045" at bounding box center [404, 144] width 36 height 8
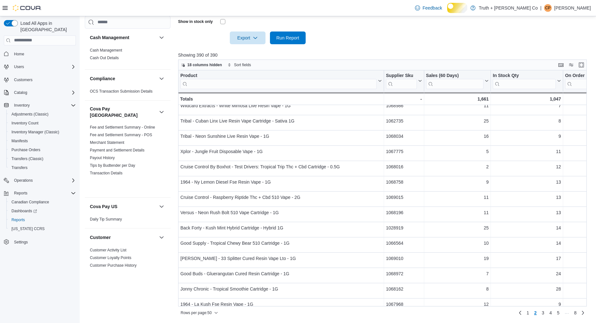
scroll to position [137, 0]
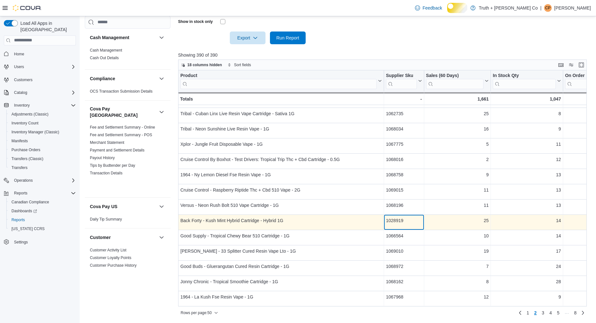
click at [407, 222] on div "1028919" at bounding box center [404, 221] width 36 height 8
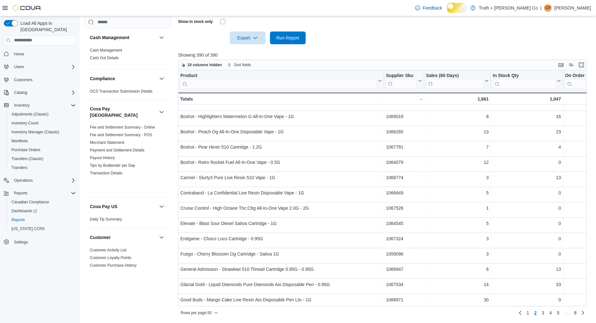
scroll to position [365, 0]
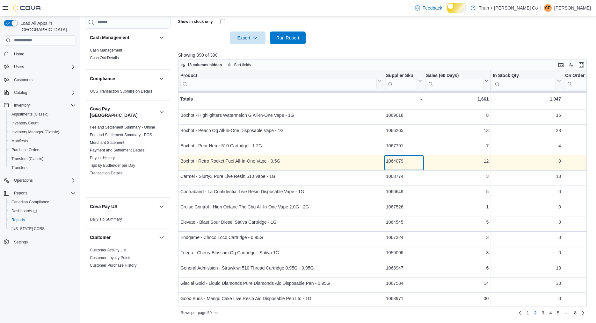
click at [406, 162] on div "1064079" at bounding box center [404, 161] width 36 height 8
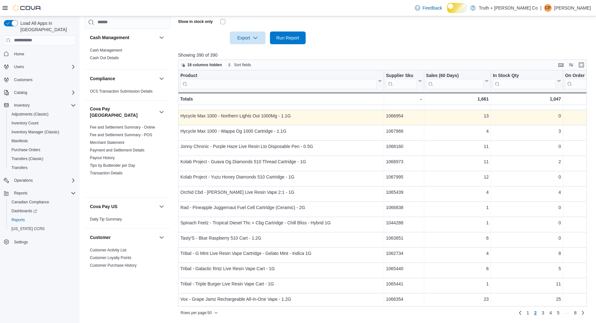
scroll to position [581, 0]
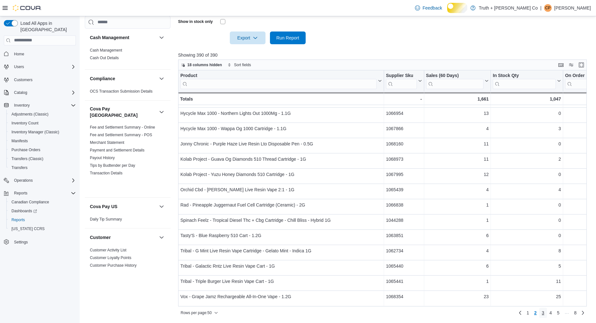
click at [542, 313] on span "3" at bounding box center [543, 313] width 3 height 6
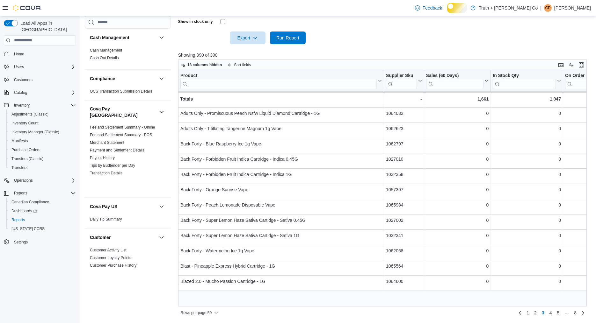
scroll to position [0, 0]
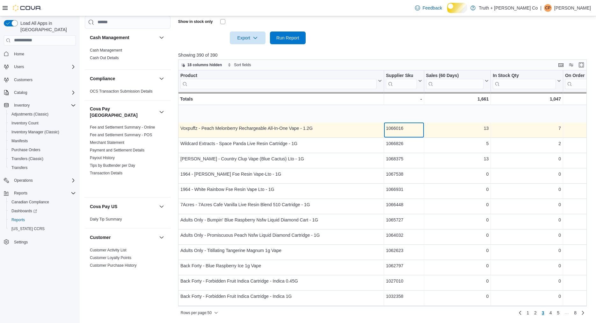
click at [405, 130] on div "1066016" at bounding box center [404, 129] width 36 height 8
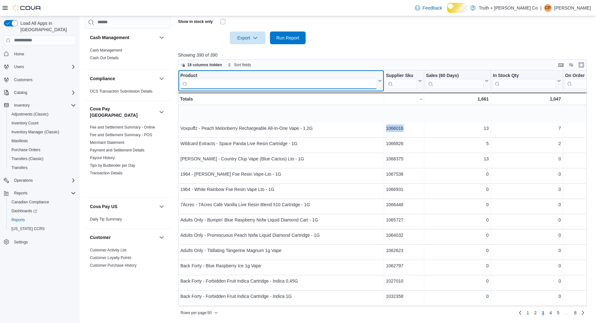
click at [203, 89] on input "search" at bounding box center [278, 84] width 196 height 10
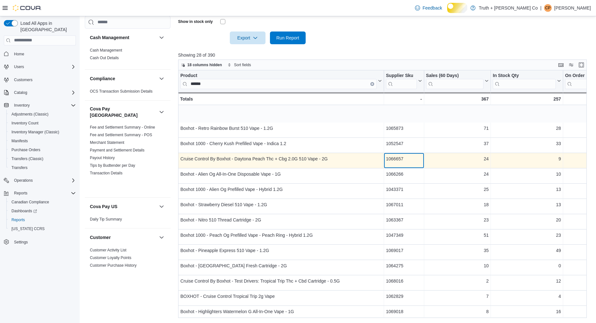
click at [397, 161] on div "1066657" at bounding box center [404, 159] width 36 height 8
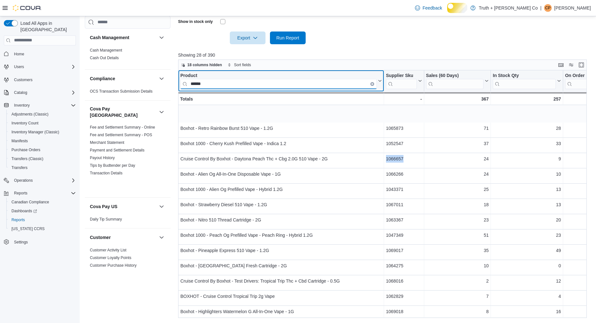
click at [221, 89] on input "******" at bounding box center [278, 84] width 196 height 10
type input "*"
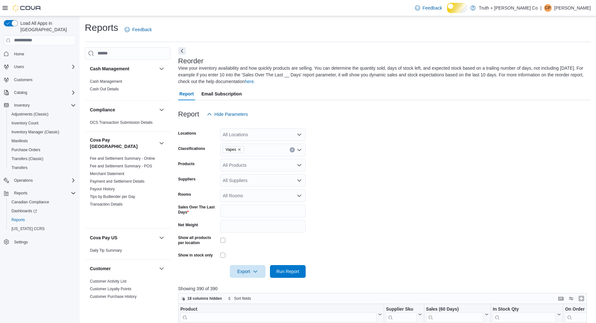
click at [291, 151] on icon "Clear input" at bounding box center [292, 150] width 3 height 3
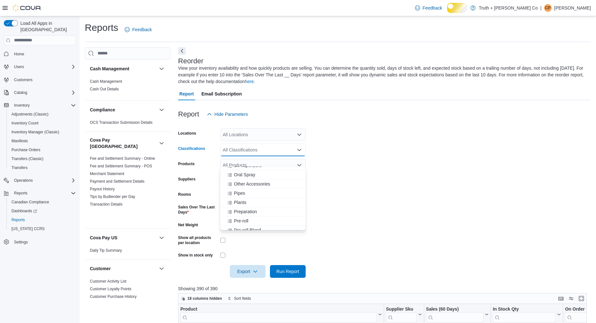
scroll to position [405, 0]
click at [244, 211] on span "Pre-roll" at bounding box center [241, 210] width 14 height 6
click at [244, 211] on span "Pre-roll Blend" at bounding box center [247, 210] width 27 height 6
click at [245, 223] on span "Pre-roll Hybrid" at bounding box center [248, 219] width 28 height 6
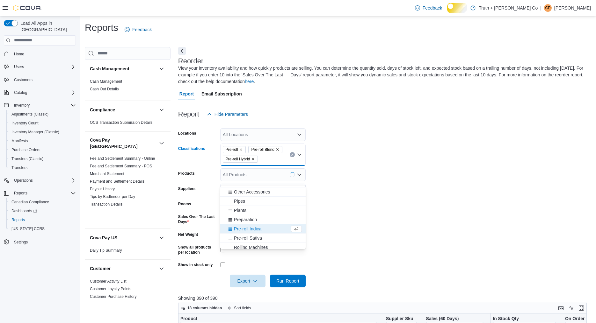
click at [246, 232] on span "Pre-roll Indica" at bounding box center [247, 229] width 27 height 6
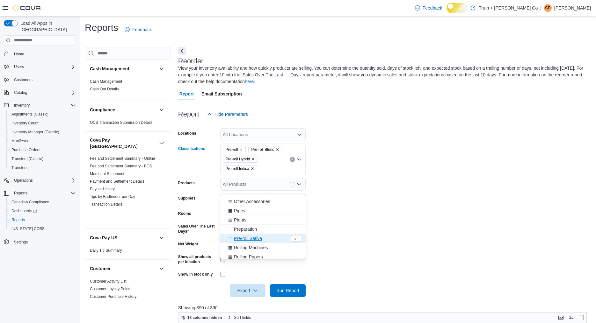
click at [248, 241] on span "Pre-roll Sativa" at bounding box center [248, 238] width 28 height 6
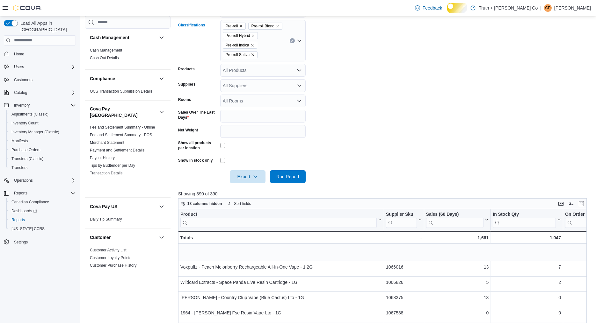
scroll to position [143, 0]
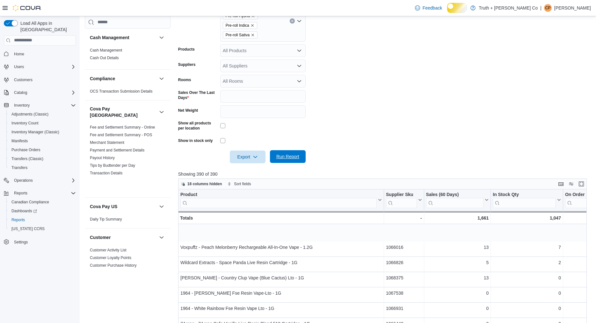
click at [289, 160] on span "Run Report" at bounding box center [287, 157] width 23 height 6
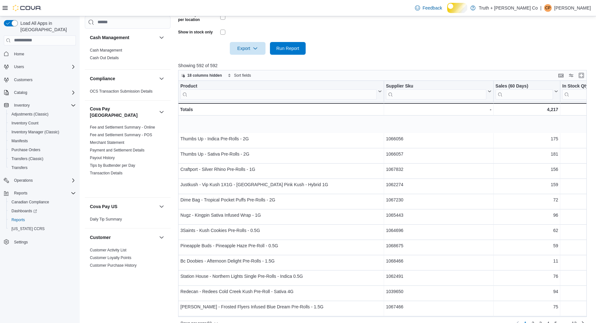
scroll to position [253, 0]
drag, startPoint x: 493, startPoint y: 129, endPoint x: 433, endPoint y: 132, distance: 59.7
click at [434, 101] on div at bounding box center [436, 90] width 5 height 21
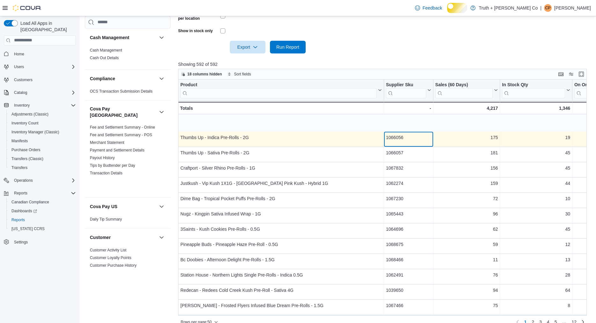
click at [399, 141] on div "1066056" at bounding box center [408, 138] width 45 height 8
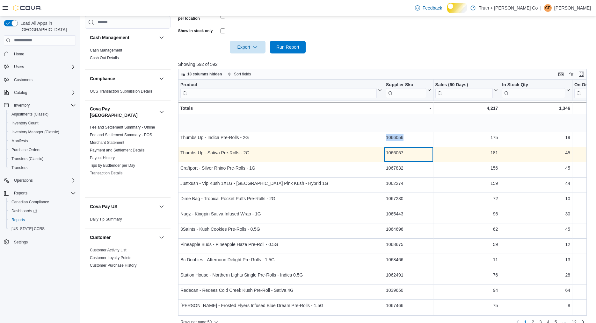
click at [401, 157] on div "1066057" at bounding box center [408, 153] width 45 height 8
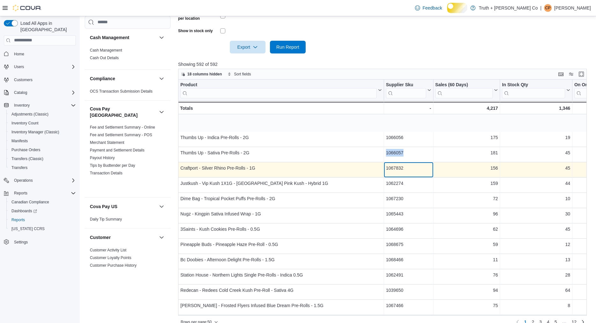
click at [409, 172] on div "1067832" at bounding box center [408, 168] width 45 height 8
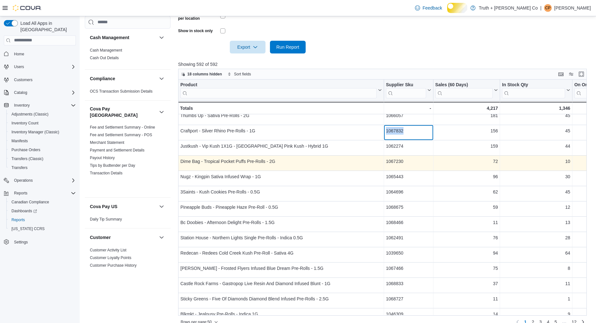
scroll to position [40, 0]
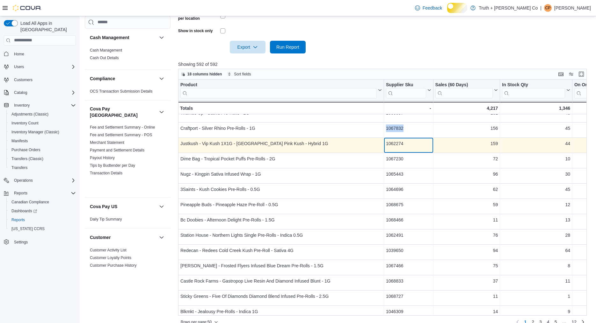
click at [403, 148] on div "1062274" at bounding box center [408, 144] width 45 height 8
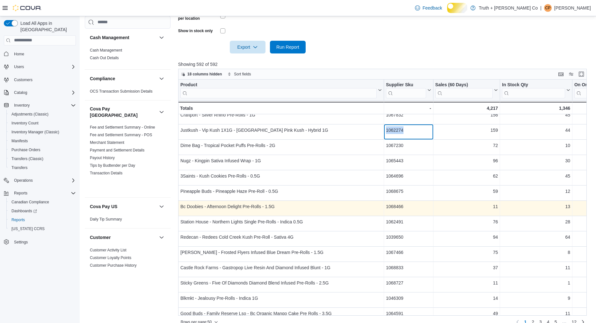
scroll to position [56, 0]
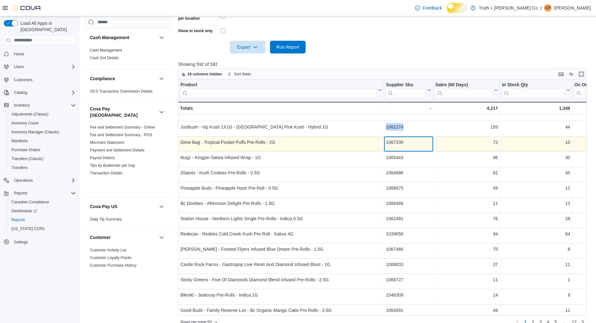
click at [400, 146] on div "1067230" at bounding box center [408, 143] width 45 height 8
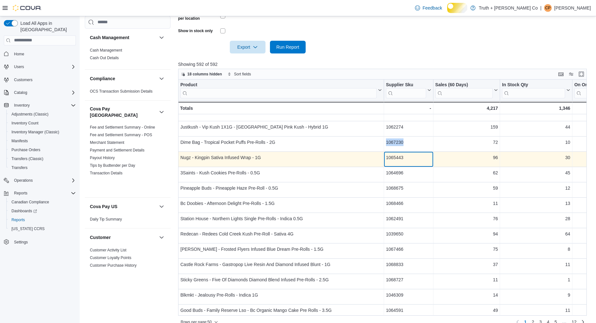
click at [406, 162] on div "1065443" at bounding box center [408, 158] width 45 height 8
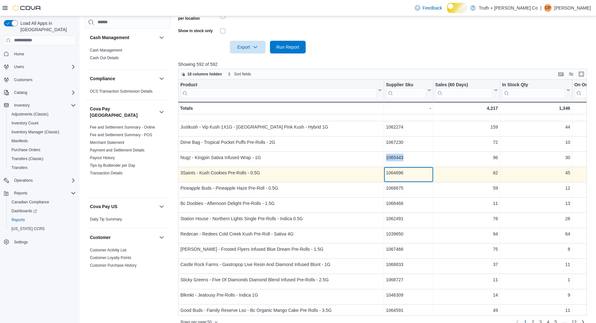
click at [399, 177] on div "1064696" at bounding box center [408, 173] width 45 height 8
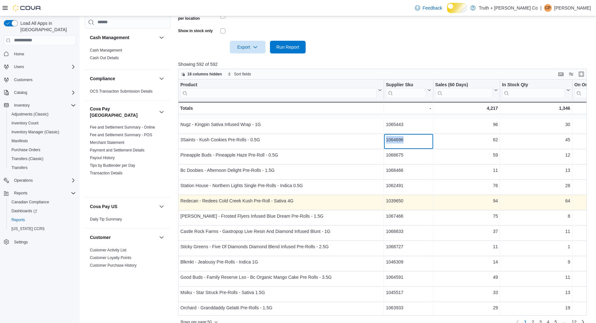
scroll to position [112, 0]
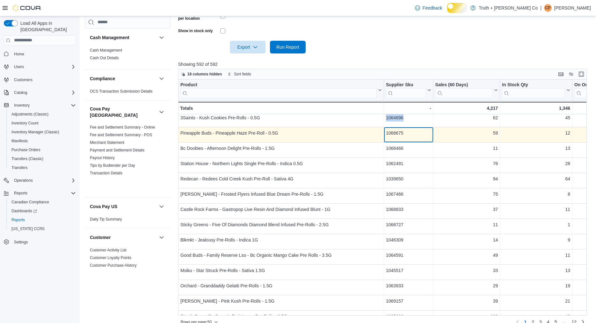
click at [405, 137] on div "1068675" at bounding box center [408, 133] width 45 height 8
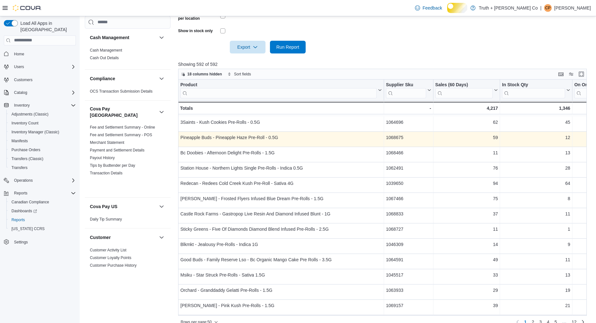
click at [405, 180] on div "Product Click to view column header actions Supplier Sku Click to view column h…" at bounding box center [382, 198] width 408 height 236
click at [405, 141] on div "1068675" at bounding box center [408, 138] width 45 height 8
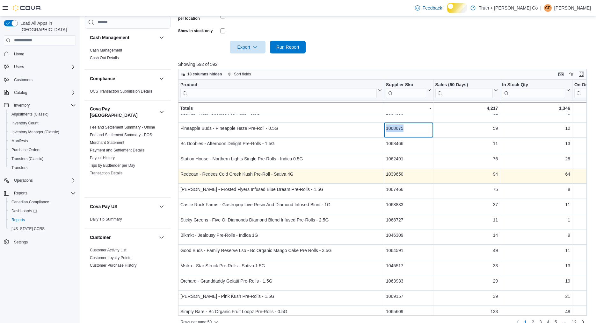
scroll to position [122, 0]
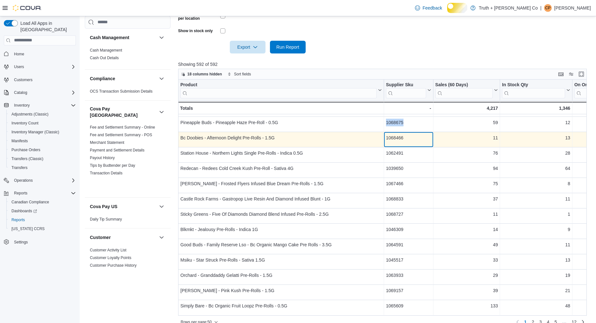
click at [403, 142] on div "1068466" at bounding box center [408, 138] width 45 height 8
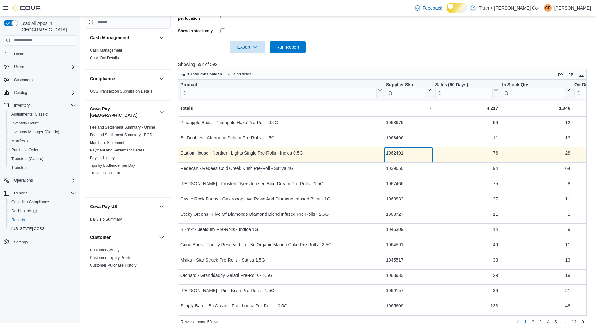
click at [407, 157] on div "1062491" at bounding box center [408, 153] width 45 height 8
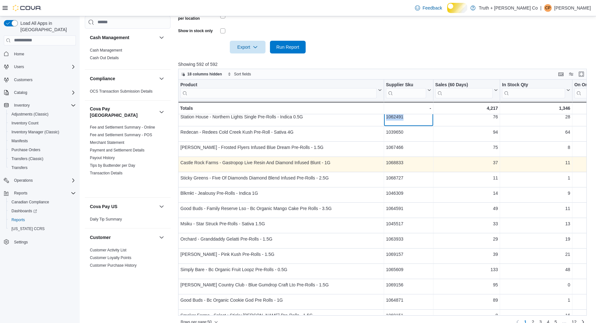
scroll to position [170, 0]
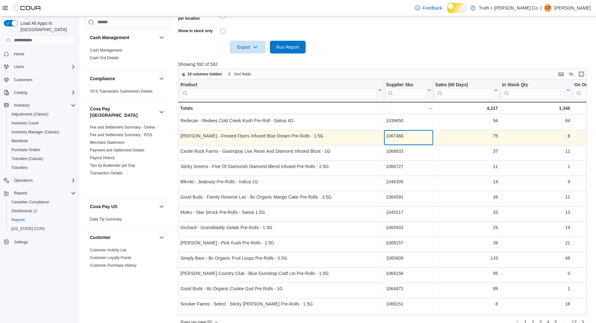
click at [401, 140] on div "1067466" at bounding box center [408, 136] width 45 height 8
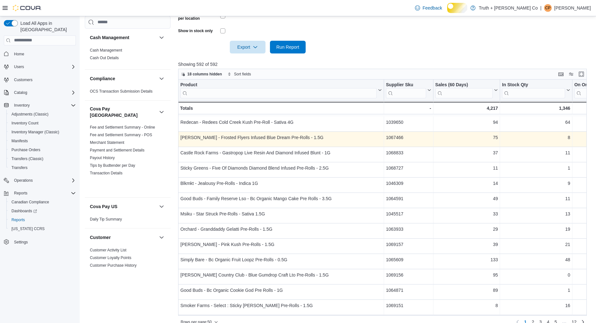
click at [401, 180] on div "Product Click to view column header actions Supplier Sku Click to view column h…" at bounding box center [382, 198] width 408 height 236
click at [401, 141] on div "1067466" at bounding box center [408, 138] width 45 height 8
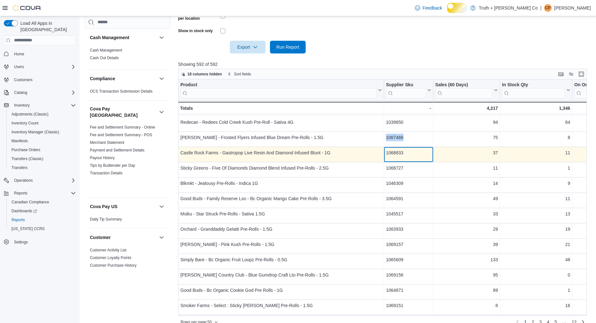
click at [404, 157] on div "1068833" at bounding box center [408, 153] width 45 height 8
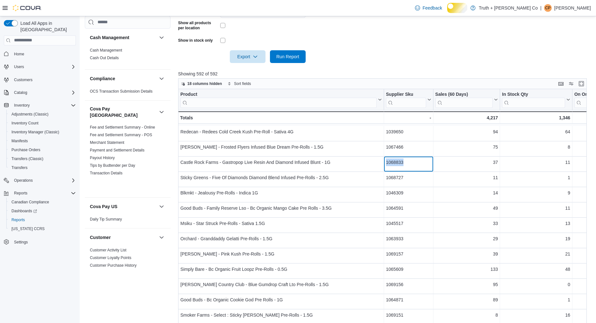
scroll to position [247, 0]
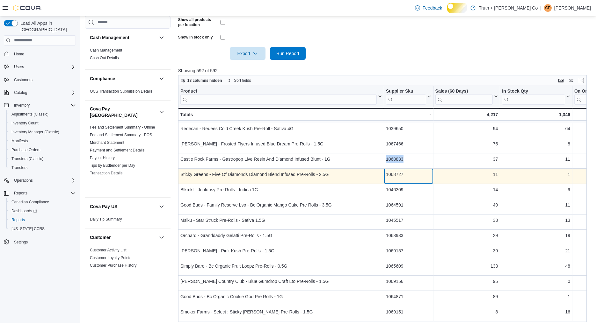
click at [407, 178] on div "1068727" at bounding box center [408, 175] width 45 height 8
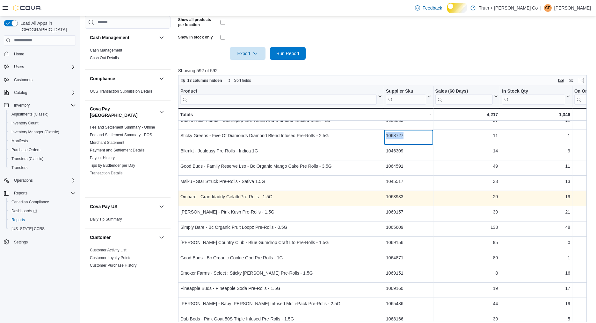
scroll to position [220, 0]
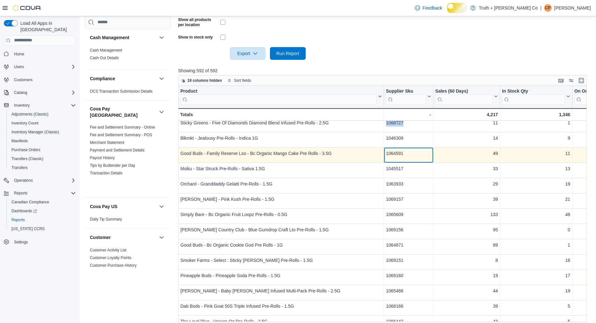
click at [405, 157] on div "1064591" at bounding box center [408, 154] width 45 height 8
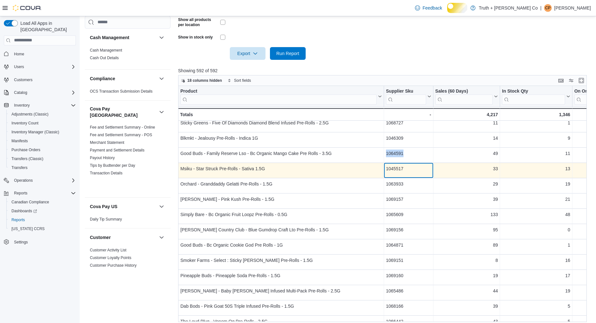
click at [407, 173] on div "1045517" at bounding box center [408, 169] width 45 height 8
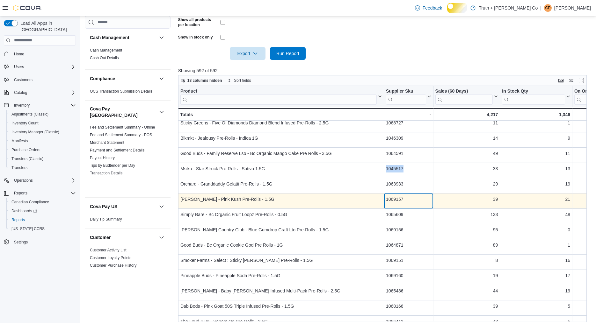
click at [401, 203] on div "1069157" at bounding box center [408, 200] width 45 height 8
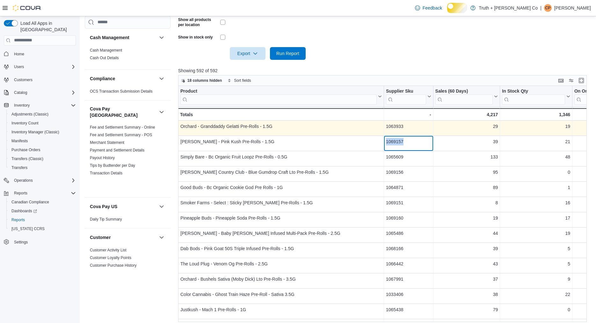
scroll to position [280, 0]
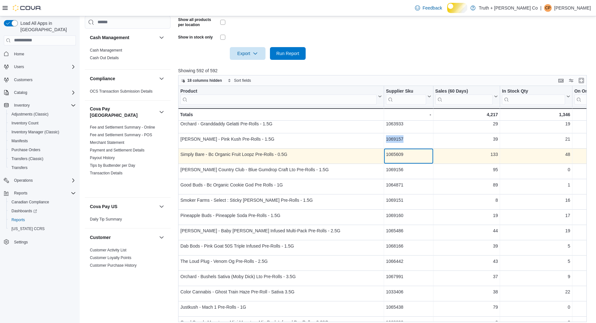
click at [402, 158] on div "1065609" at bounding box center [408, 155] width 45 height 8
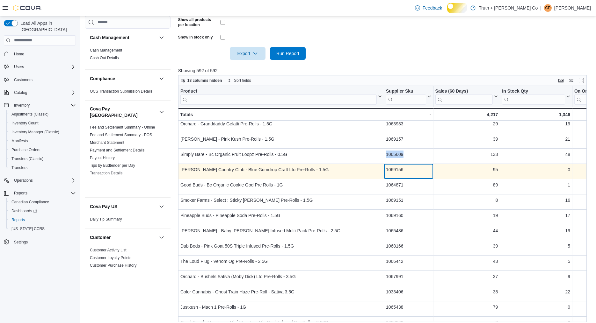
click at [399, 174] on div "1069156" at bounding box center [408, 170] width 45 height 8
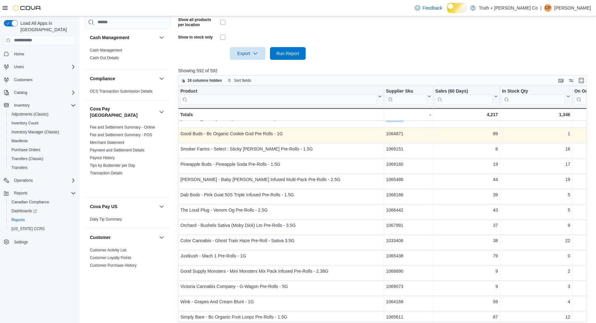
scroll to position [340, 0]
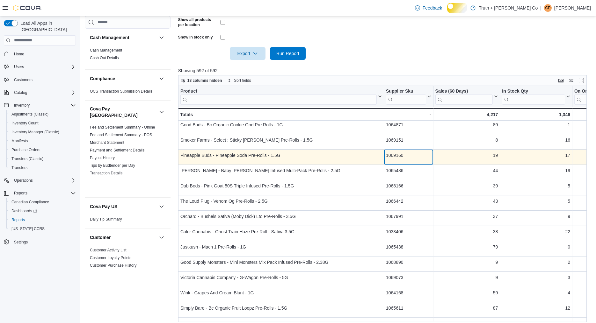
click at [408, 159] on div "1069160" at bounding box center [408, 156] width 45 height 8
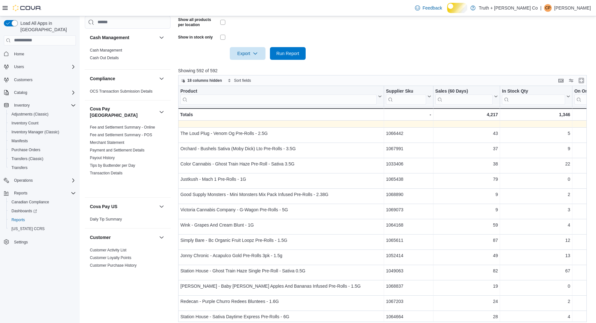
scroll to position [409, 0]
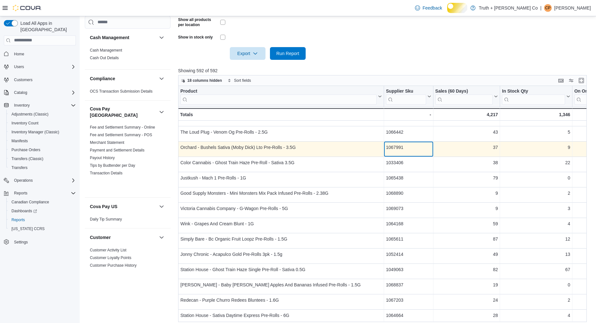
click at [401, 151] on div "1067991" at bounding box center [408, 148] width 45 height 8
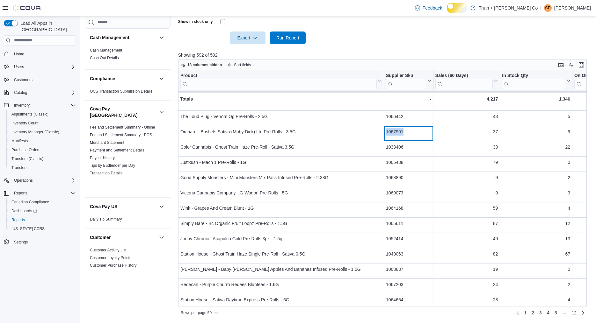
scroll to position [306, 0]
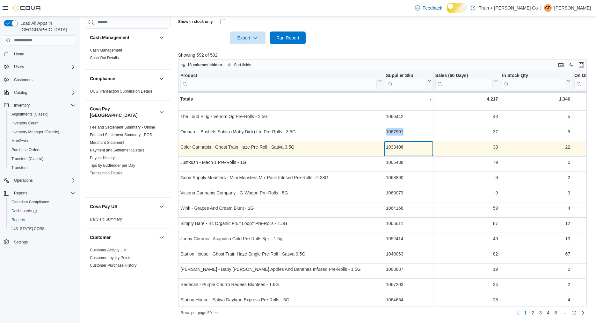
click at [403, 149] on div "1033406" at bounding box center [408, 147] width 45 height 8
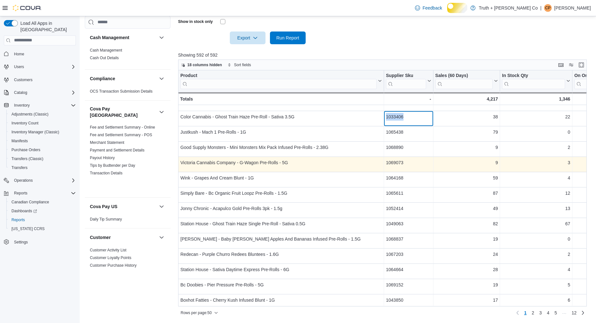
scroll to position [452, 0]
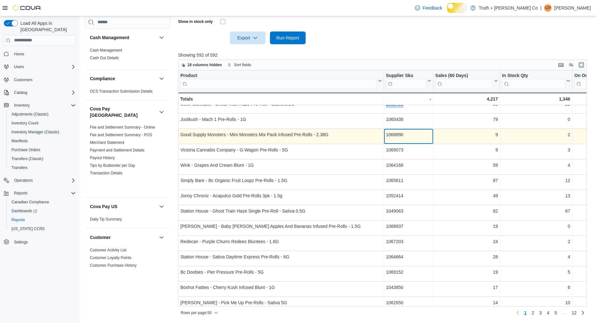
click at [410, 139] on div "1068890" at bounding box center [408, 135] width 45 height 8
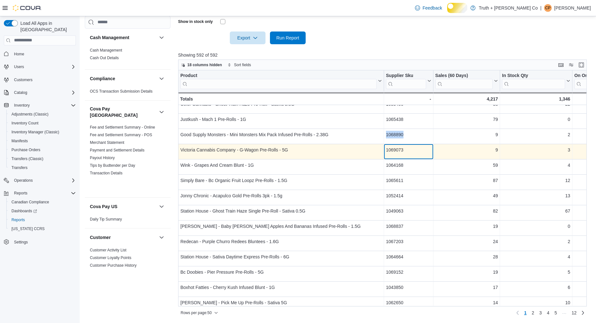
click at [400, 153] on div "1069073" at bounding box center [408, 150] width 45 height 8
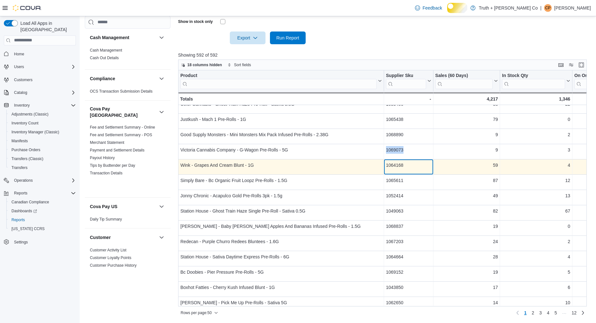
click at [408, 168] on div "1064168" at bounding box center [408, 166] width 45 height 8
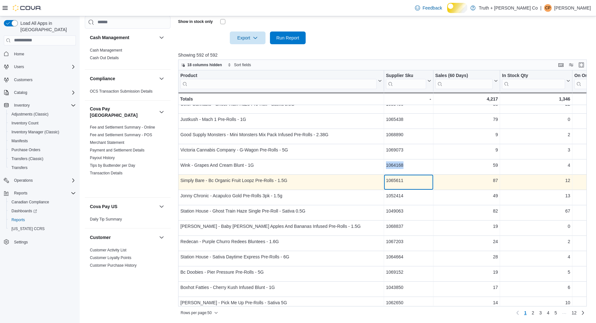
click at [406, 184] on div "1065611" at bounding box center [408, 181] width 45 height 8
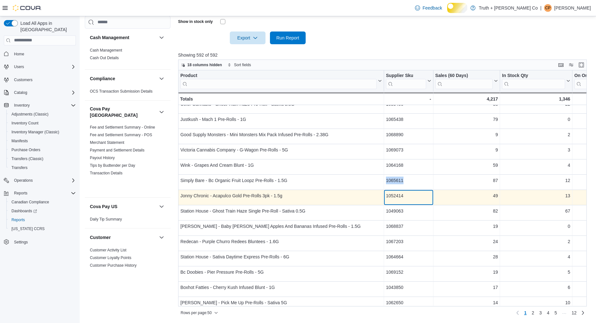
click at [406, 196] on div "1052414" at bounding box center [408, 196] width 45 height 8
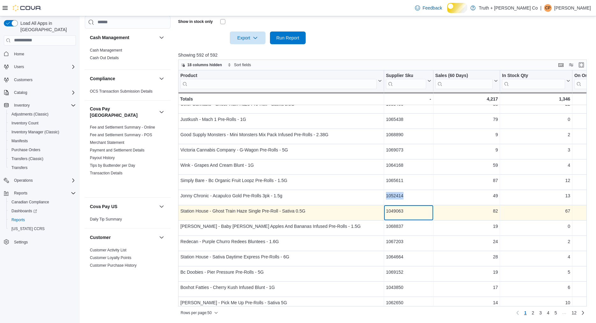
click at [405, 214] on div "1049063" at bounding box center [408, 211] width 45 height 8
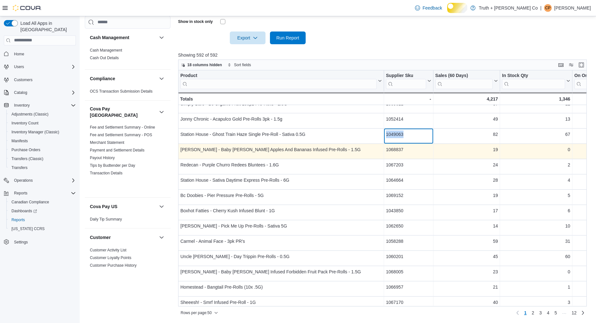
scroll to position [531, 0]
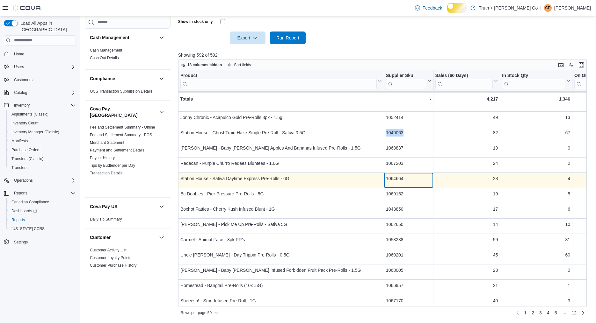
click at [405, 182] on div "1064664" at bounding box center [408, 179] width 45 height 8
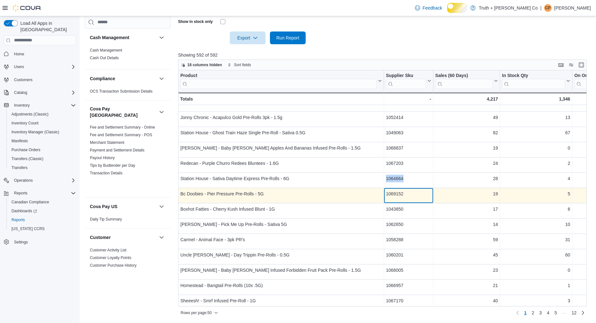
click at [402, 197] on div "1069152" at bounding box center [408, 194] width 45 height 8
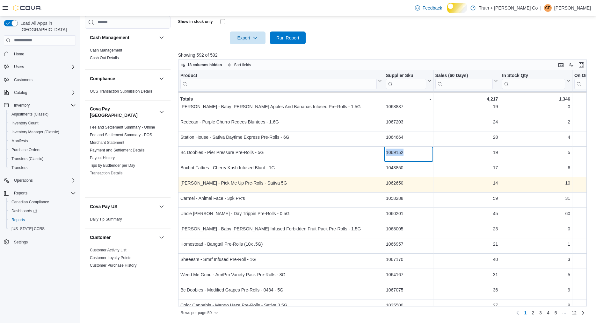
scroll to position [581, 0]
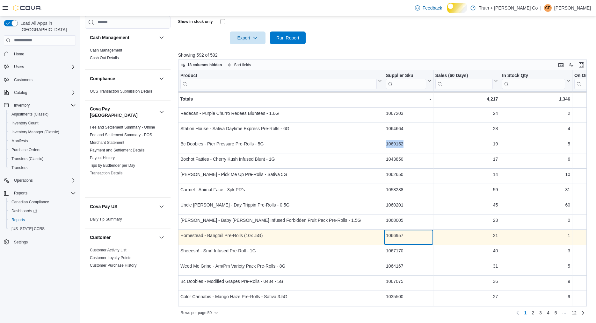
click at [406, 238] on div "1066957" at bounding box center [408, 236] width 45 height 8
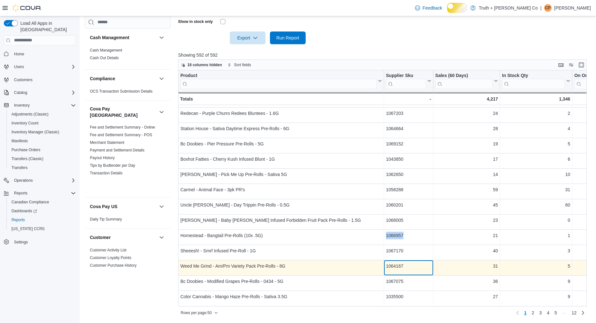
click at [413, 267] on div "1064167" at bounding box center [408, 267] width 45 height 8
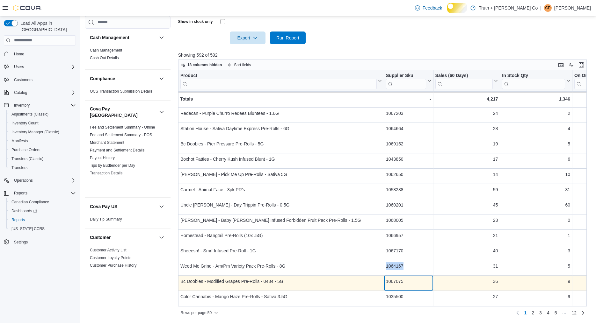
click at [402, 285] on div "1067075" at bounding box center [408, 282] width 45 height 8
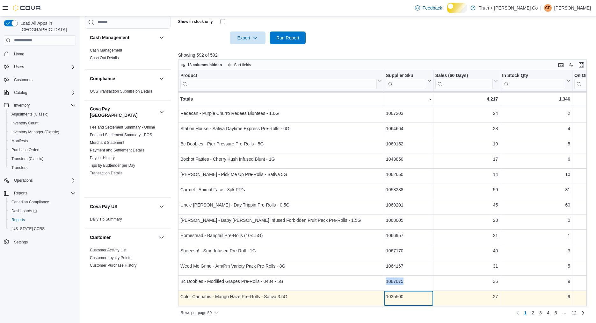
click at [402, 300] on div "1035500" at bounding box center [408, 297] width 45 height 8
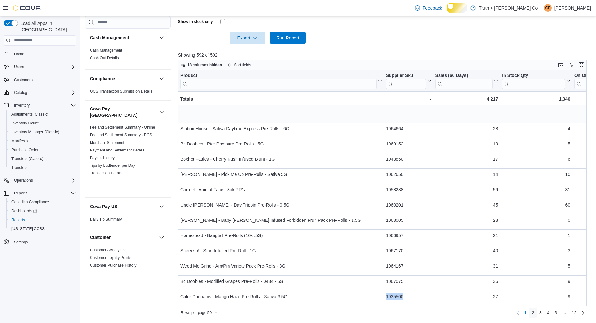
click at [531, 314] on span "2" at bounding box center [532, 313] width 3 height 6
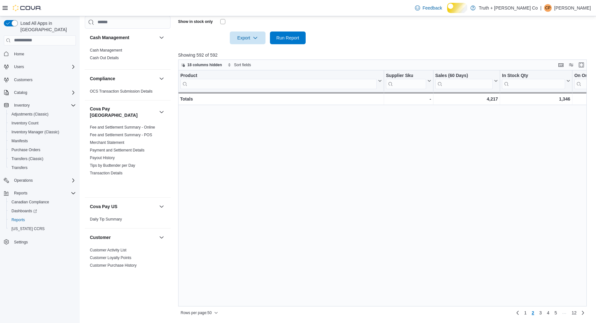
scroll to position [0, 0]
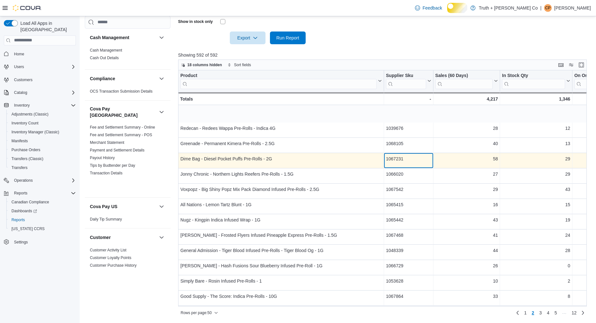
click at [408, 161] on div "1067231" at bounding box center [408, 159] width 45 height 8
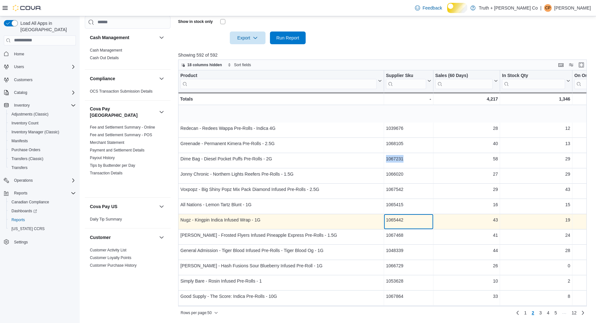
click at [403, 221] on div "1065442" at bounding box center [408, 220] width 45 height 8
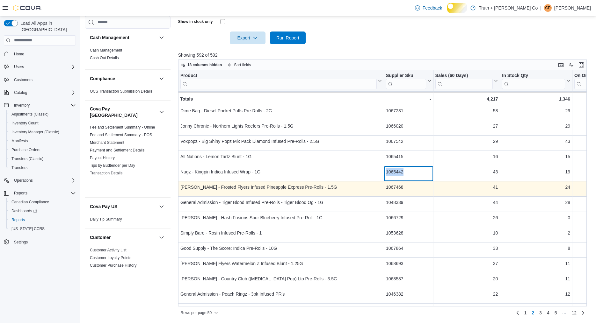
scroll to position [50, 0]
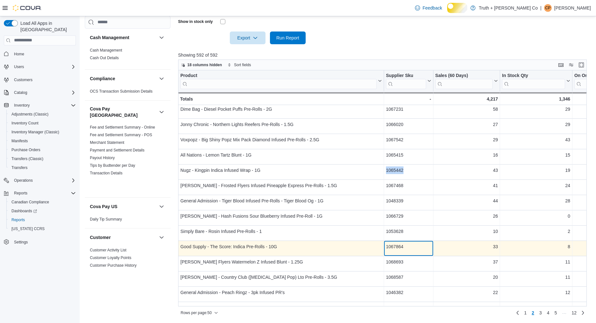
click at [399, 251] on div "1067864" at bounding box center [408, 247] width 45 height 8
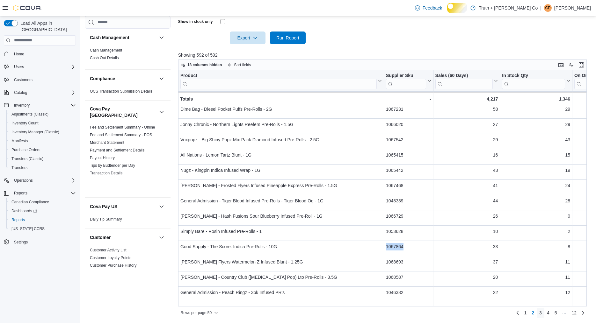
click at [539, 313] on span "3" at bounding box center [540, 313] width 3 height 6
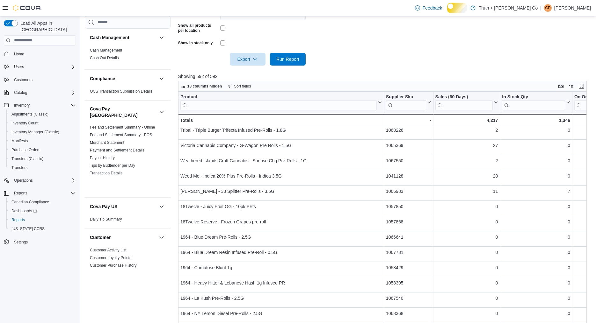
scroll to position [219, 0]
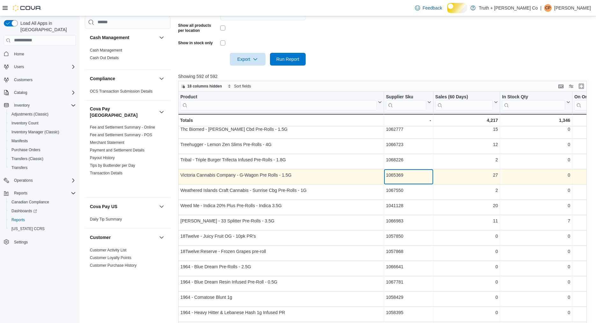
click at [406, 179] on div "1065369" at bounding box center [408, 175] width 45 height 8
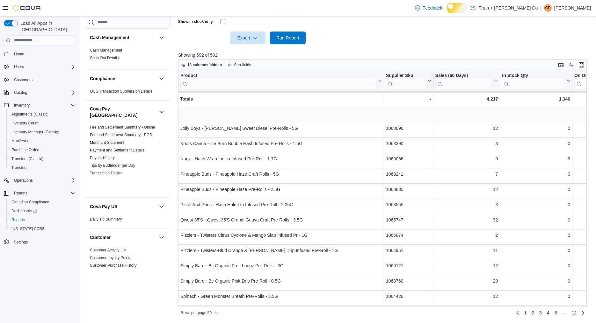
scroll to position [0, 0]
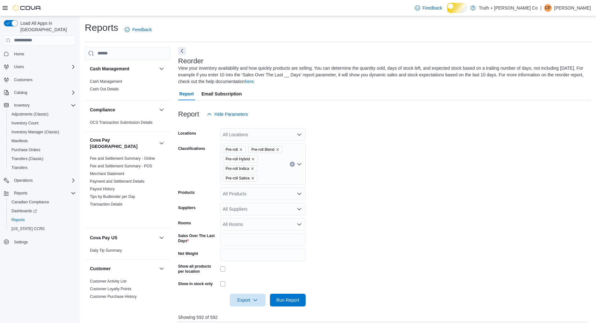
click at [292, 165] on icon "Clear input" at bounding box center [292, 164] width 2 height 2
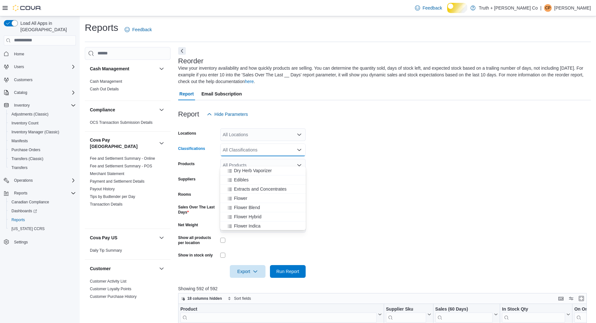
scroll to position [241, 0]
click at [247, 198] on span "Flower" at bounding box center [240, 198] width 13 height 6
click at [248, 198] on span "Flower Blend" at bounding box center [247, 198] width 26 height 6
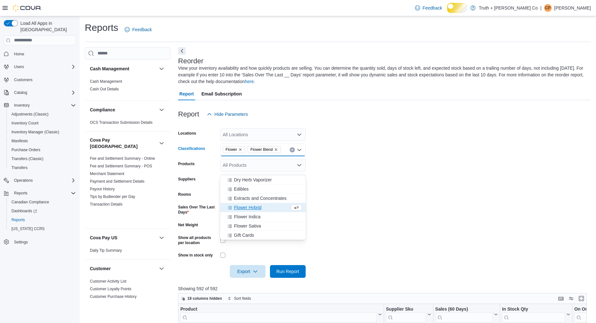
click at [252, 209] on span "Flower Hybrid" at bounding box center [247, 208] width 27 height 6
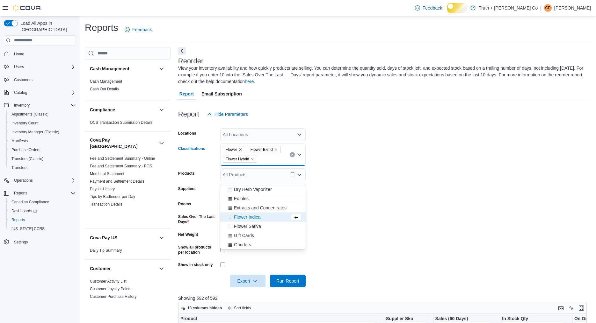
click at [254, 219] on span "Flower Indica" at bounding box center [247, 217] width 26 height 6
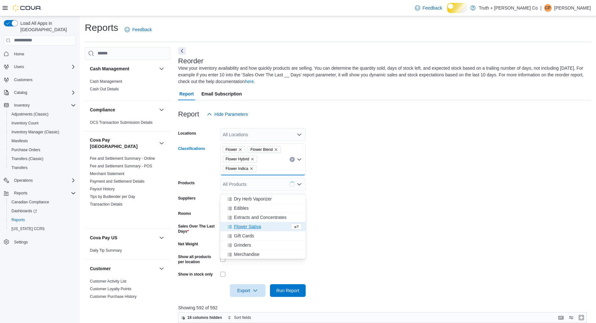
click at [255, 230] on span "Flower Sativa" at bounding box center [247, 227] width 27 height 6
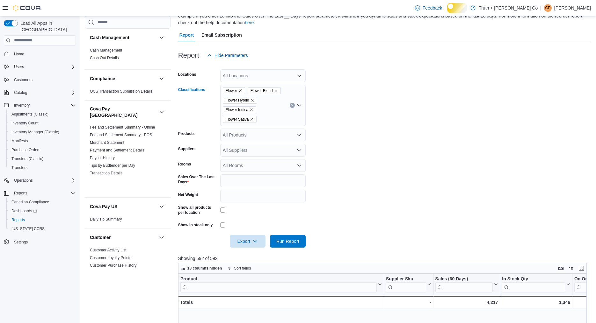
scroll to position [148, 0]
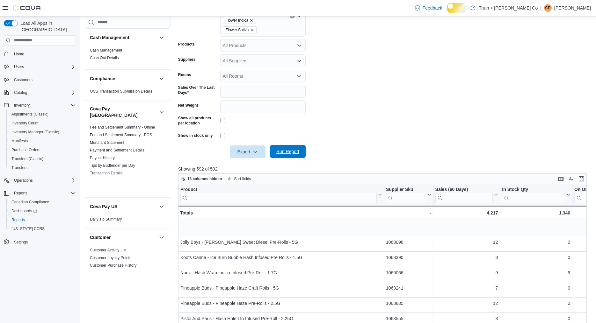
click at [293, 155] on span "Run Report" at bounding box center [287, 151] width 23 height 6
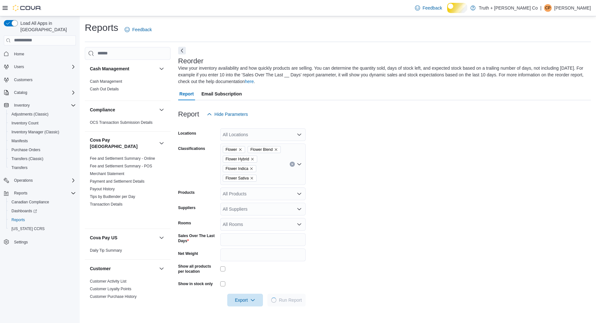
click at [182, 54] on button "Next" at bounding box center [182, 51] width 8 height 8
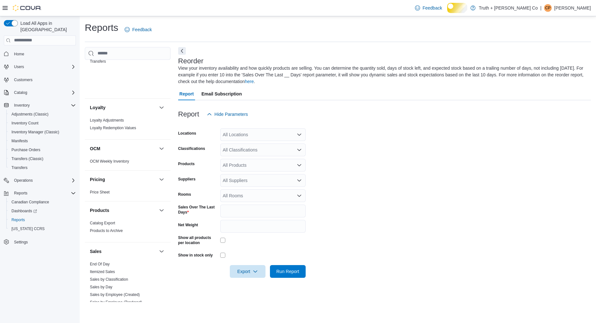
scroll to position [649, 0]
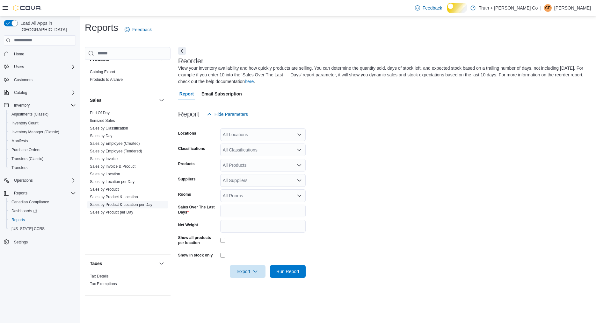
click at [123, 207] on link "Sales by Product & Location per Day" at bounding box center [121, 205] width 62 height 4
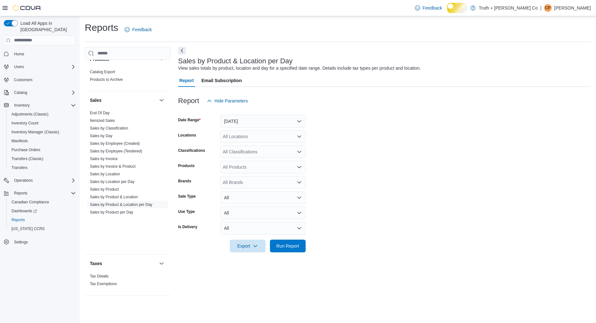
click at [183, 54] on button "Next" at bounding box center [182, 51] width 8 height 8
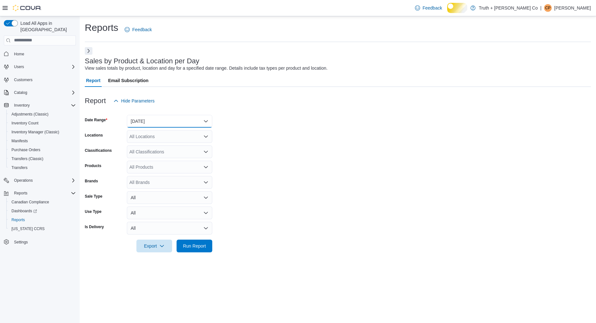
click at [162, 128] on button "Yesterday" at bounding box center [169, 121] width 85 height 13
click at [141, 161] on span "Today" at bounding box center [173, 157] width 73 height 8
click at [186, 249] on span "Run Report" at bounding box center [194, 246] width 23 height 6
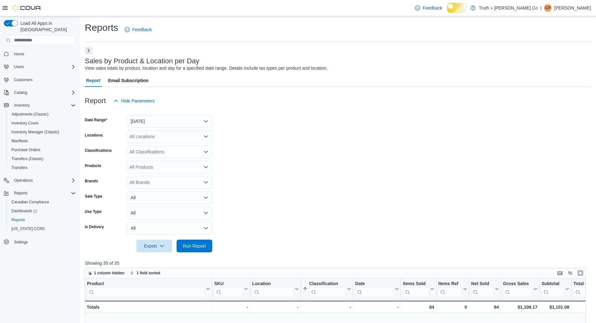
click at [89, 54] on button "Next" at bounding box center [89, 51] width 8 height 8
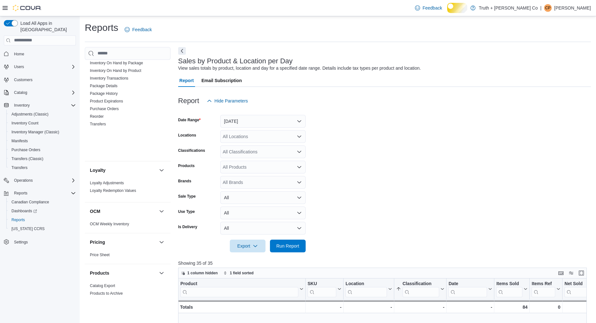
scroll to position [649, 0]
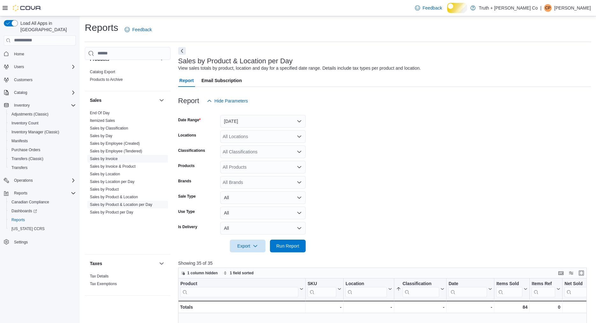
click at [107, 161] on link "Sales by Invoice" at bounding box center [104, 159] width 28 height 4
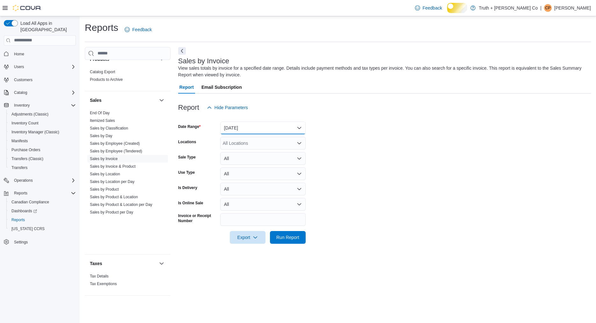
click at [251, 134] on button "Yesterday" at bounding box center [262, 128] width 85 height 13
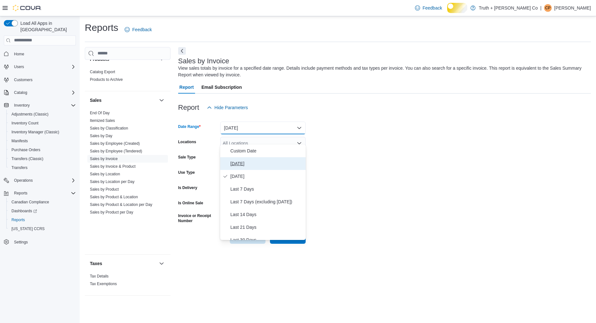
click at [243, 168] on span "Today" at bounding box center [266, 164] width 73 height 8
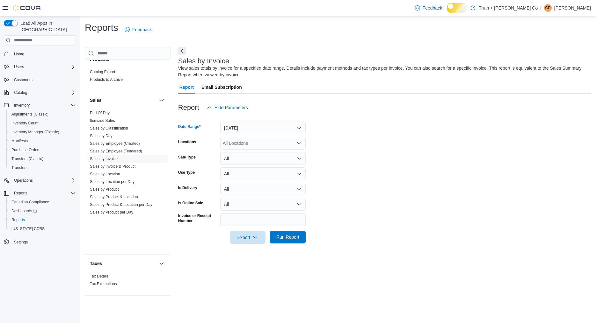
click at [276, 241] on span "Run Report" at bounding box center [287, 237] width 23 height 6
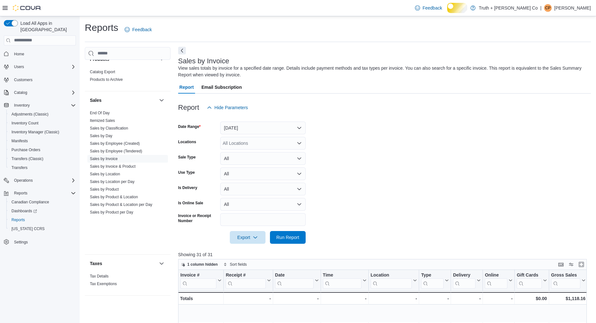
click at [183, 54] on button "Next" at bounding box center [182, 51] width 8 height 8
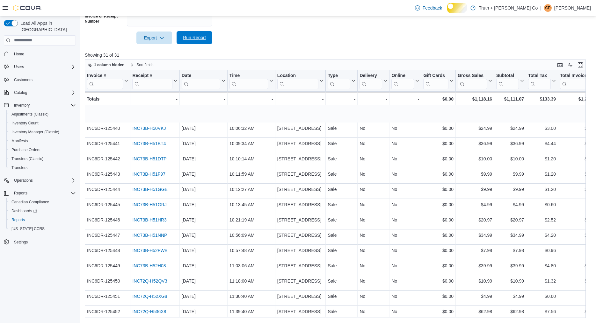
click at [199, 35] on span "Run Report" at bounding box center [194, 37] width 23 height 6
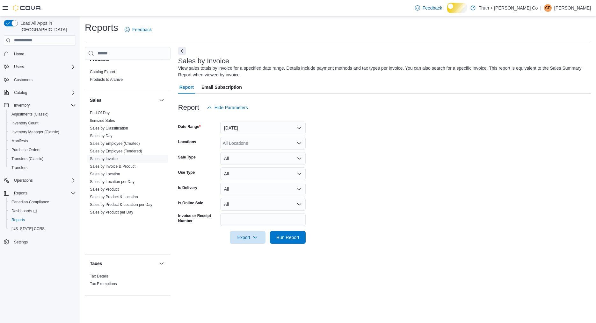
scroll to position [649, 0]
click at [110, 115] on link "End Of Day" at bounding box center [100, 113] width 20 height 4
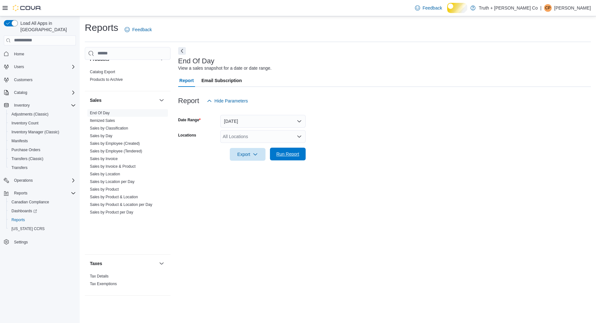
click at [286, 157] on span "Run Report" at bounding box center [287, 154] width 23 height 6
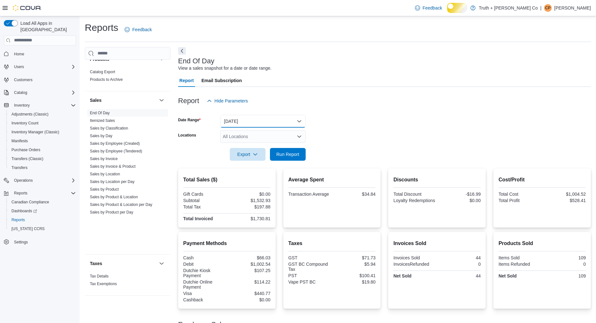
click at [240, 128] on button "Today" at bounding box center [262, 121] width 85 height 13
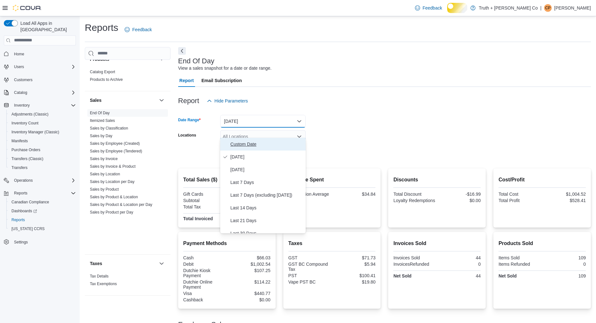
click at [242, 147] on span "Custom Date" at bounding box center [266, 145] width 73 height 8
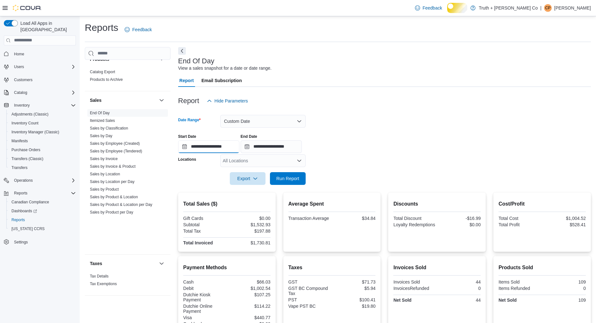
click at [184, 153] on input "**********" at bounding box center [208, 147] width 61 height 13
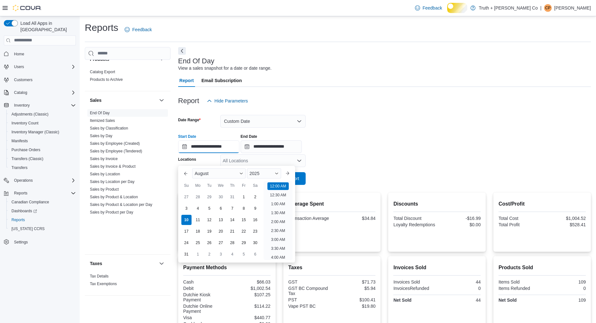
scroll to position [19, 0]
click at [185, 194] on div "27" at bounding box center [186, 196] width 11 height 11
type input "**********"
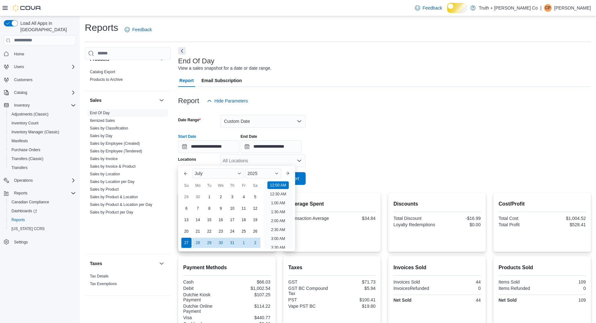
click at [362, 115] on div at bounding box center [384, 111] width 413 height 8
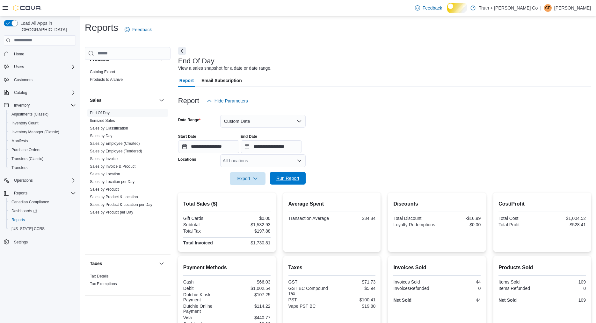
click at [289, 182] on span "Run Report" at bounding box center [287, 178] width 23 height 6
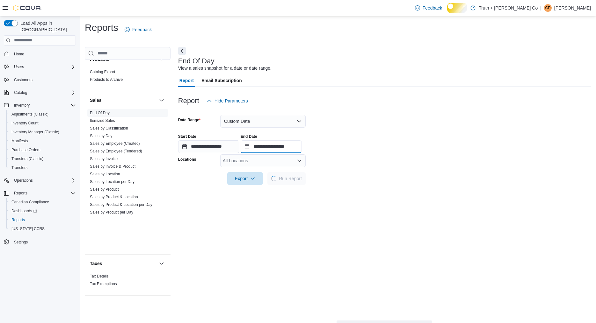
click at [276, 153] on input "**********" at bounding box center [271, 147] width 61 height 13
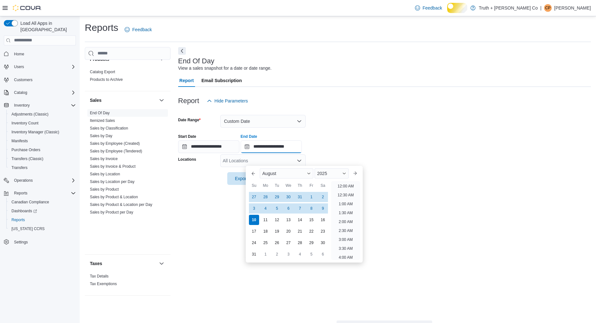
scroll to position [350, 0]
click at [254, 195] on div "27" at bounding box center [253, 196] width 11 height 11
type input "**********"
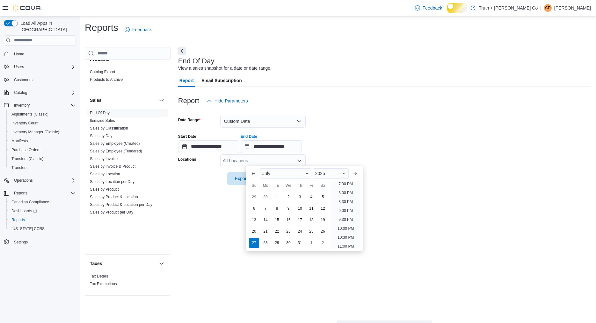
click at [367, 131] on form "**********" at bounding box center [384, 146] width 413 height 78
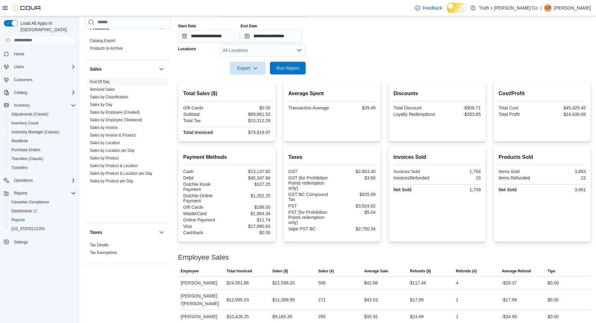
scroll to position [137, 0]
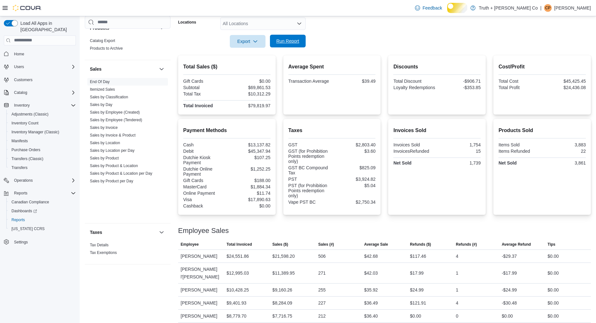
click at [278, 44] on span "Run Report" at bounding box center [287, 41] width 23 height 6
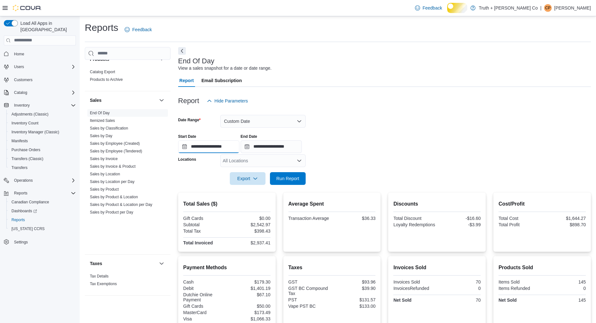
click at [209, 153] on input "**********" at bounding box center [208, 147] width 61 height 13
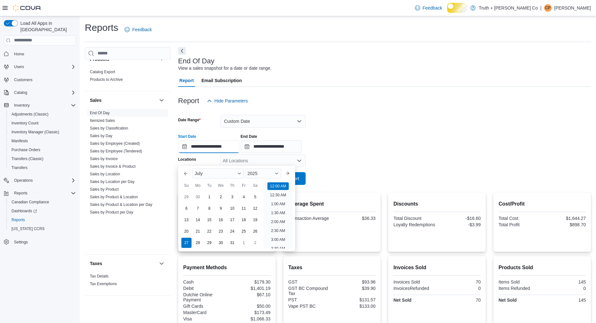
scroll to position [19, 0]
click at [237, 170] on div "July" at bounding box center [218, 174] width 52 height 10
click at [204, 237] on div "August" at bounding box center [217, 238] width 49 height 8
type input "**********"
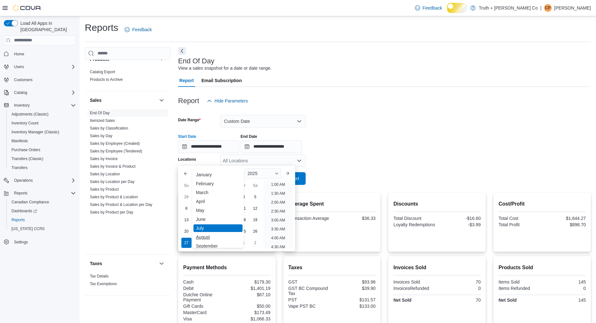
scroll to position [1, 0]
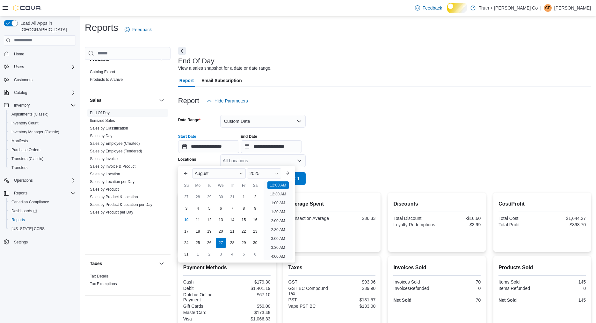
click at [348, 115] on div at bounding box center [384, 111] width 413 height 8
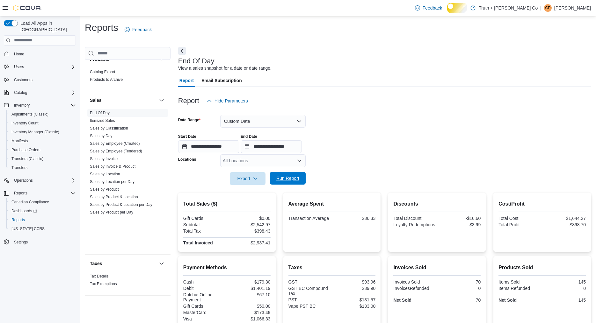
click at [291, 182] on span "Run Report" at bounding box center [287, 178] width 23 height 6
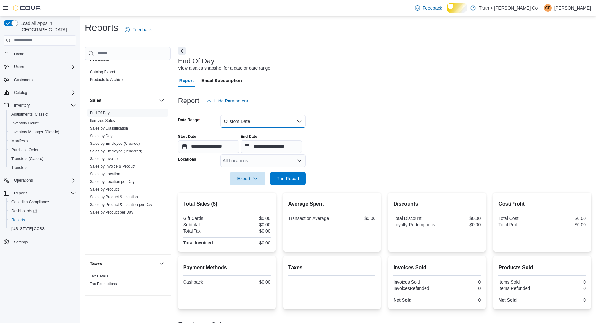
click at [252, 128] on button "Custom Date" at bounding box center [262, 121] width 85 height 13
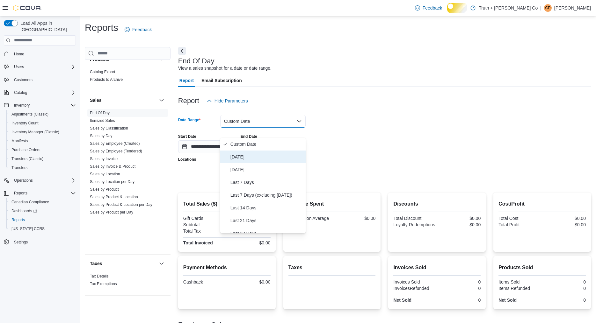
click at [236, 161] on span "Today" at bounding box center [266, 157] width 73 height 8
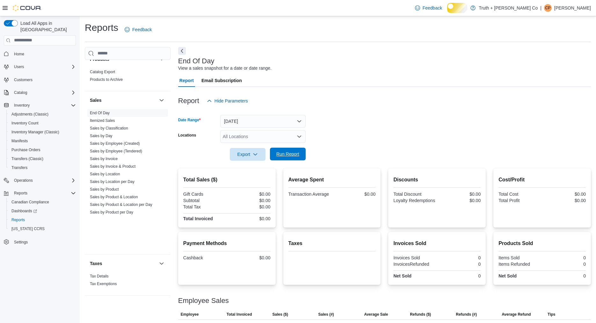
click at [294, 157] on span "Run Report" at bounding box center [287, 154] width 23 height 6
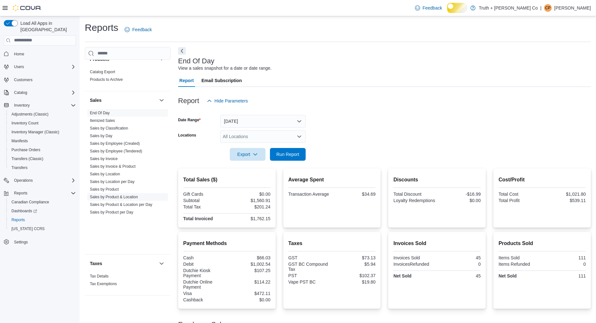
click at [126, 199] on link "Sales by Product & Location" at bounding box center [114, 197] width 48 height 4
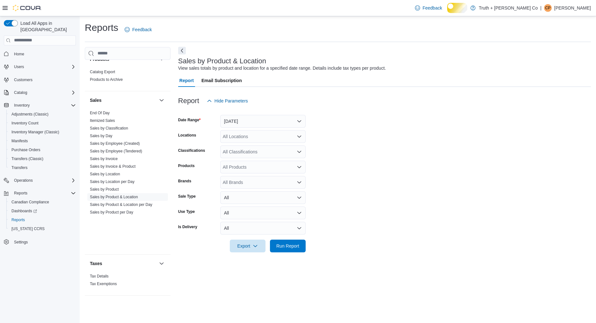
click at [182, 54] on button "Next" at bounding box center [182, 51] width 8 height 8
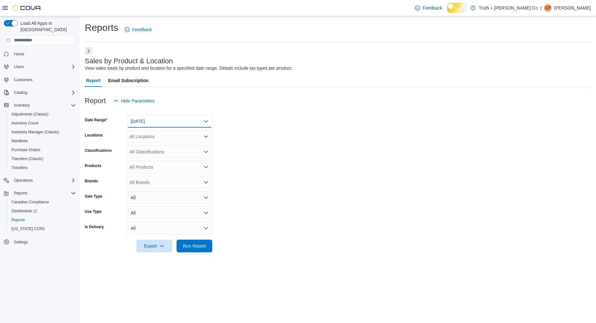
click at [184, 128] on button "Yesterday" at bounding box center [169, 121] width 85 height 13
click at [146, 161] on span "Today" at bounding box center [173, 157] width 73 height 8
click at [187, 249] on span "Run Report" at bounding box center [194, 246] width 23 height 6
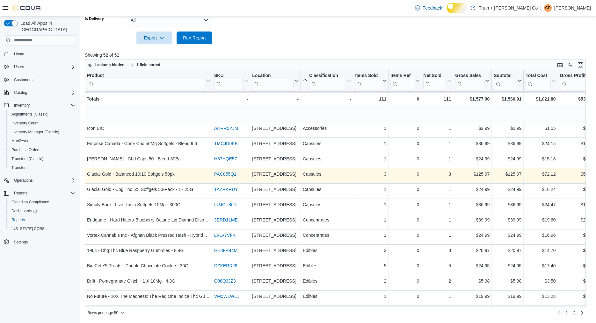
click at [227, 177] on link "PAC855Q1" at bounding box center [225, 174] width 22 height 5
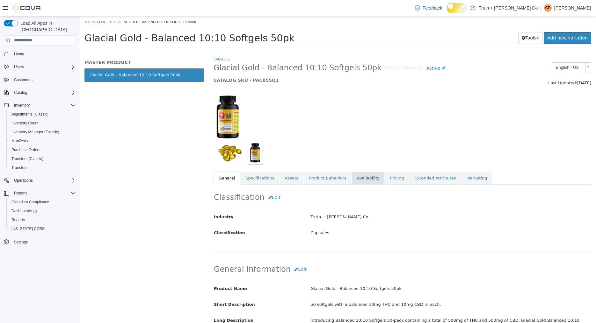
click at [366, 180] on link "Availability" at bounding box center [368, 177] width 33 height 13
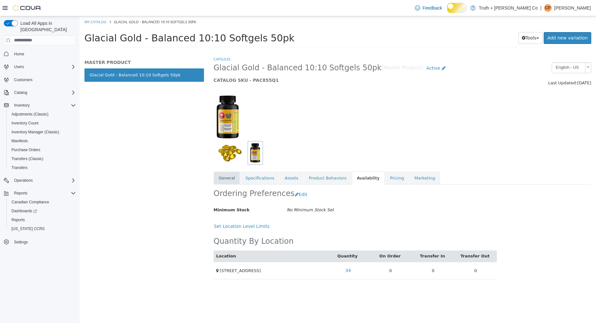
click at [226, 174] on link "General" at bounding box center [226, 177] width 26 height 13
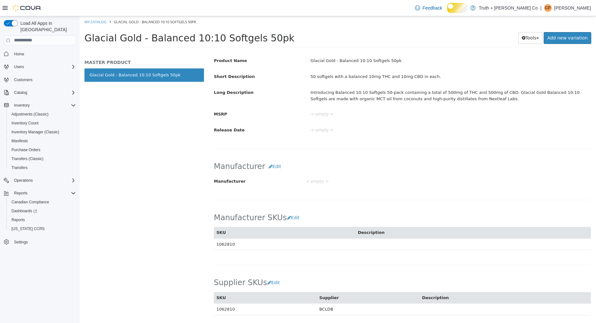
scroll to position [234, 0]
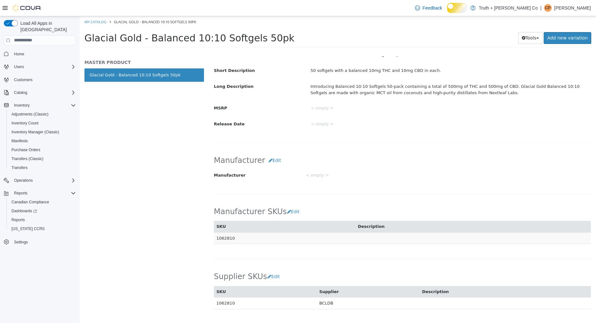
click at [228, 233] on td "1062810" at bounding box center [284, 238] width 141 height 12
click at [228, 236] on td "1062810" at bounding box center [284, 238] width 141 height 12
copy td "1062810"
